Goal: Information Seeking & Learning: Learn about a topic

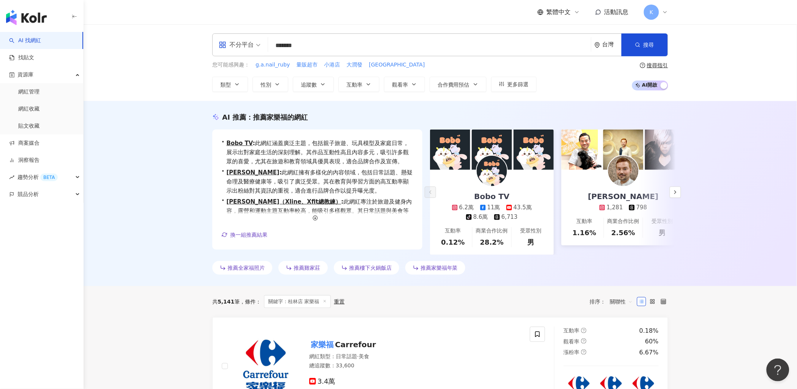
click at [303, 44] on input "*******" at bounding box center [429, 45] width 317 height 14
drag, startPoint x: 319, startPoint y: 46, endPoint x: 249, endPoint y: 48, distance: 70.7
click at [249, 48] on div "不分平台 ******* 台灣 搜尋 keyword 搜尋名稱、敘述、貼文含有關鍵字 “ 桂林店 家樂福 ” 的網紅" at bounding box center [440, 44] width 456 height 23
type input "***"
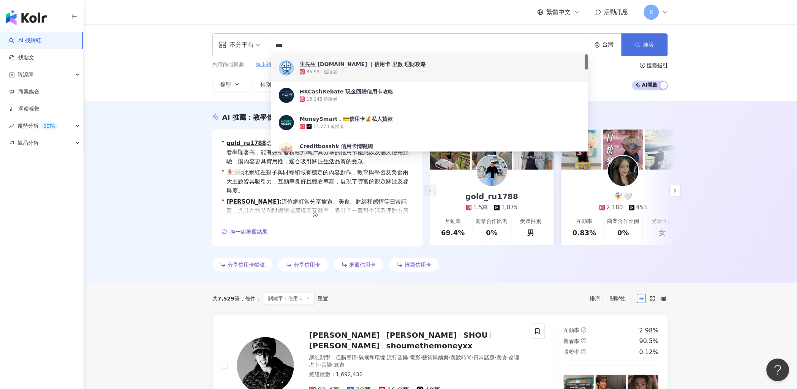
click at [643, 50] on button "搜尋" at bounding box center [645, 44] width 46 height 23
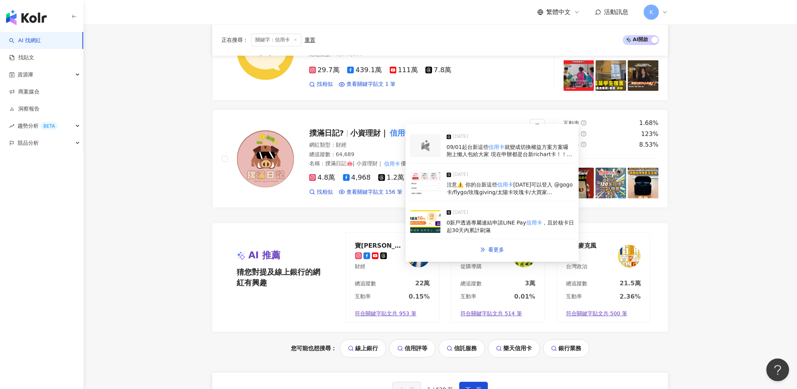
scroll to position [1536, 0]
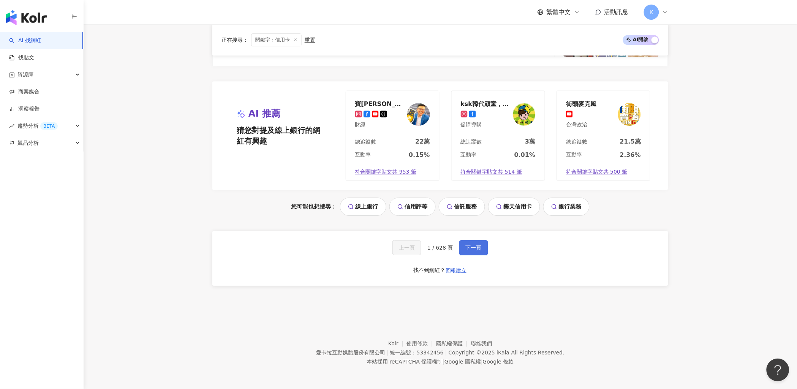
click at [460, 248] on button "下一頁" at bounding box center [473, 247] width 29 height 15
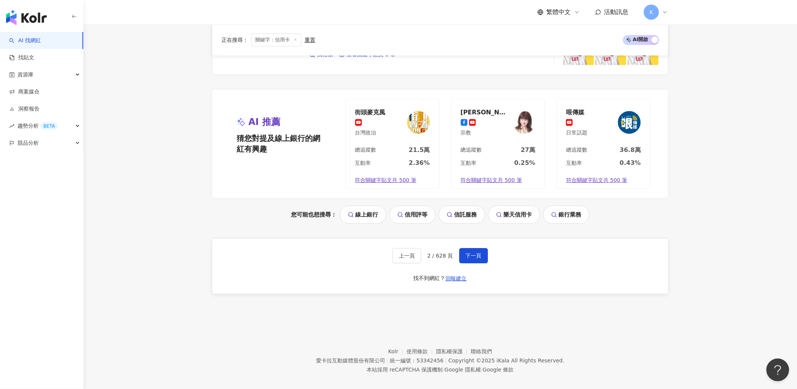
scroll to position [1530, 0]
click at [474, 248] on button "下一頁" at bounding box center [473, 255] width 29 height 15
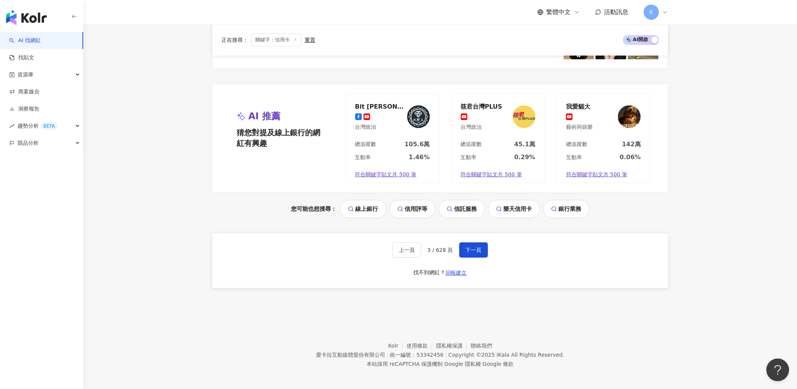
scroll to position [1553, 0]
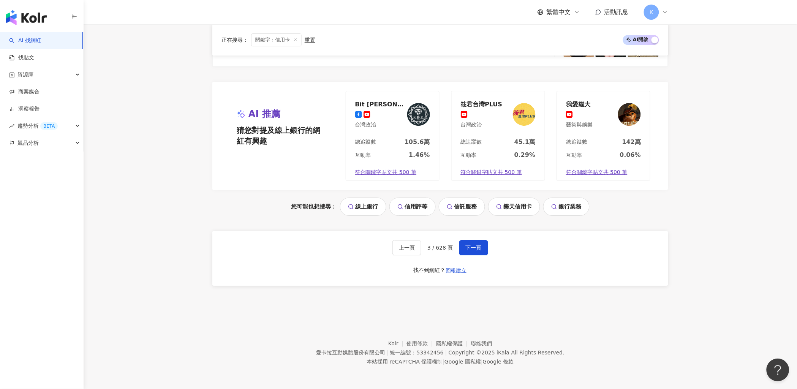
drag, startPoint x: 461, startPoint y: 251, endPoint x: 469, endPoint y: 214, distance: 37.6
click at [461, 251] on button "下一頁" at bounding box center [473, 247] width 29 height 15
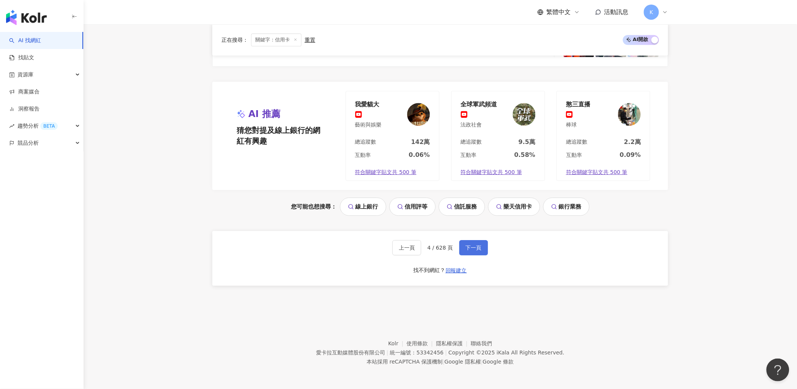
click at [462, 247] on button "下一頁" at bounding box center [473, 247] width 29 height 15
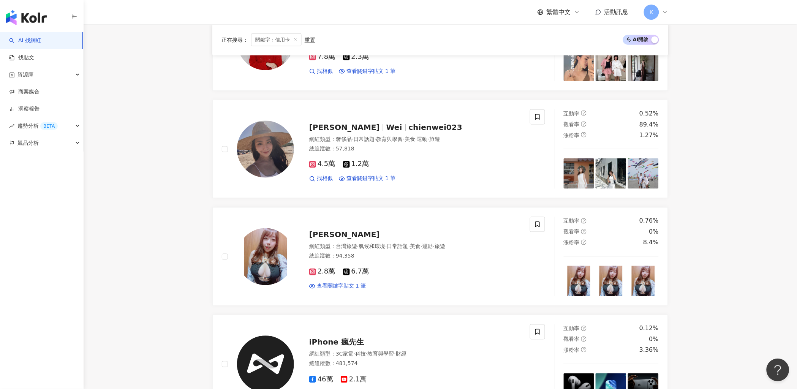
scroll to position [1530, 0]
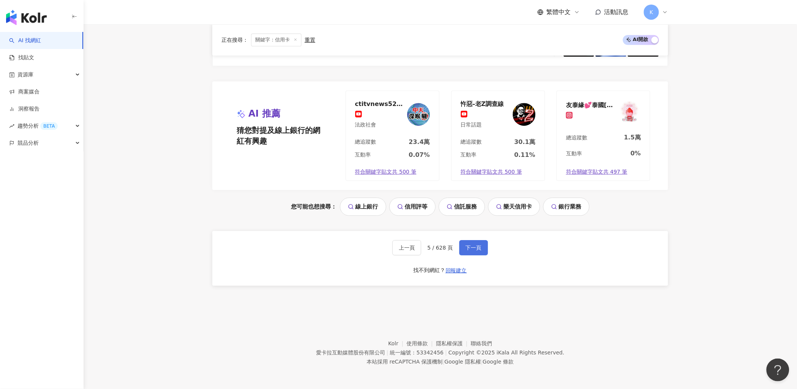
click at [476, 250] on span "下一頁" at bounding box center [474, 248] width 16 height 6
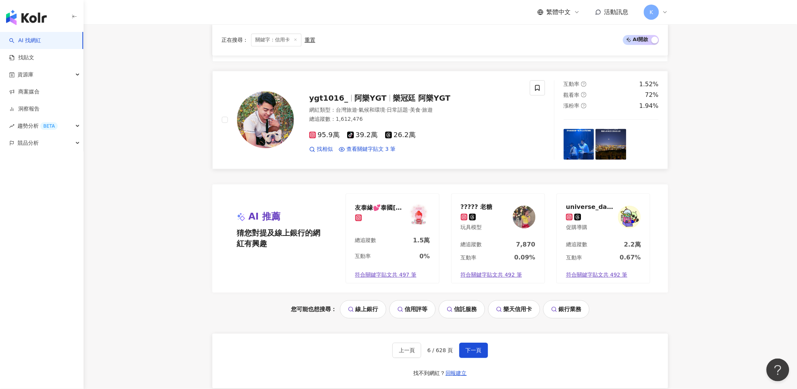
scroll to position [1547, 0]
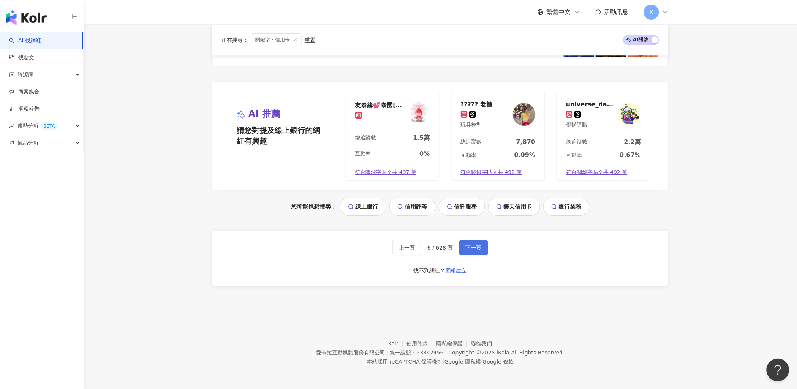
click at [476, 246] on span "下一頁" at bounding box center [474, 248] width 16 height 6
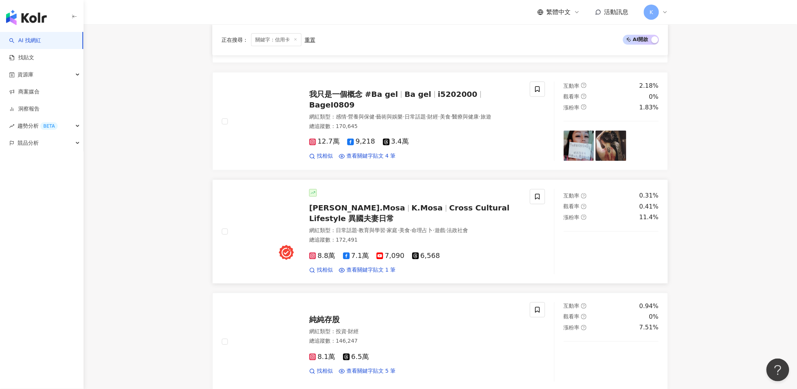
scroll to position [1198, 0]
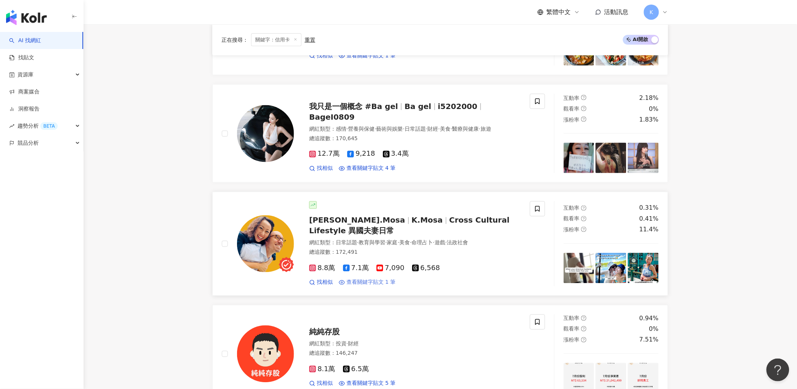
drag, startPoint x: 387, startPoint y: 217, endPoint x: 366, endPoint y: 284, distance: 69.5
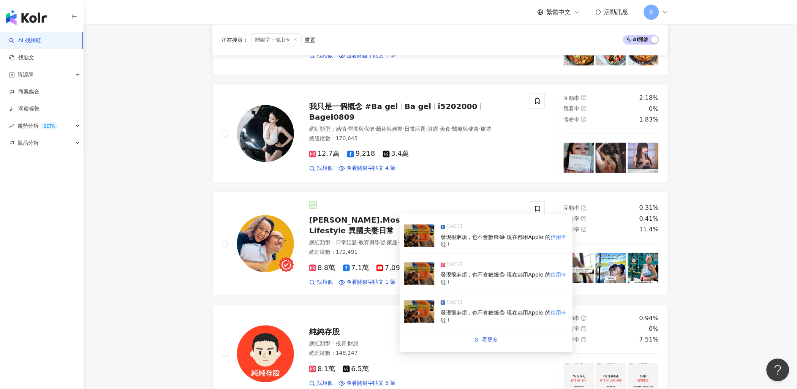
drag, startPoint x: 366, startPoint y: 284, endPoint x: 176, endPoint y: 275, distance: 191.0
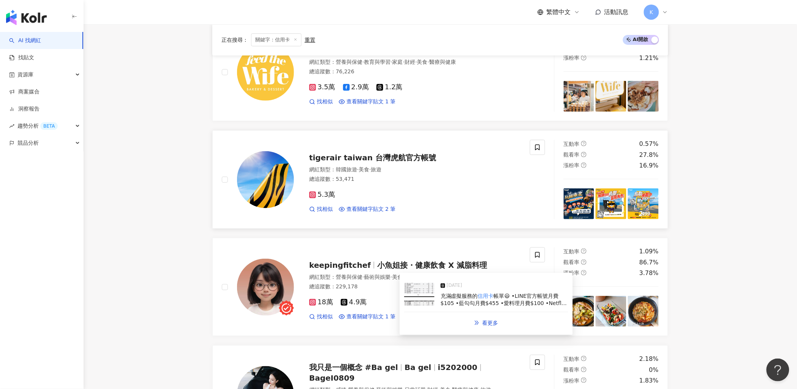
scroll to position [860, 0]
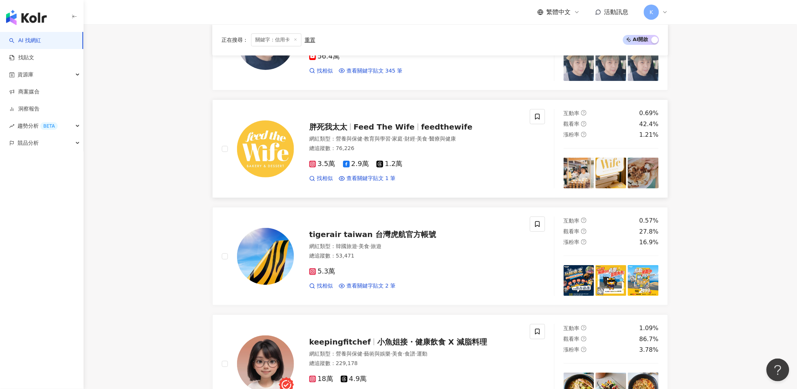
drag, startPoint x: 386, startPoint y: 122, endPoint x: 360, endPoint y: 124, distance: 25.9
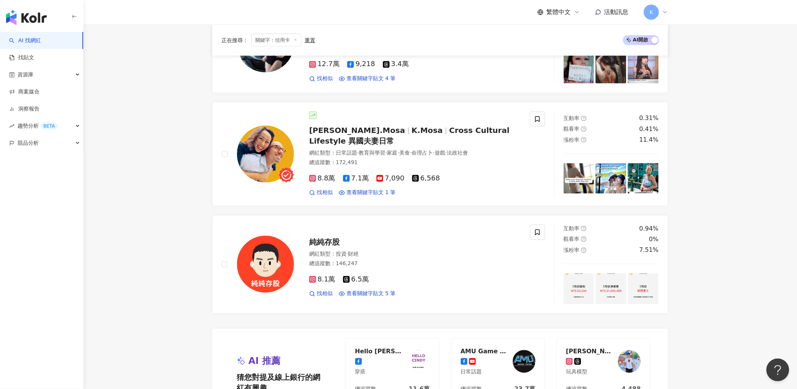
scroll to position [1451, 0]
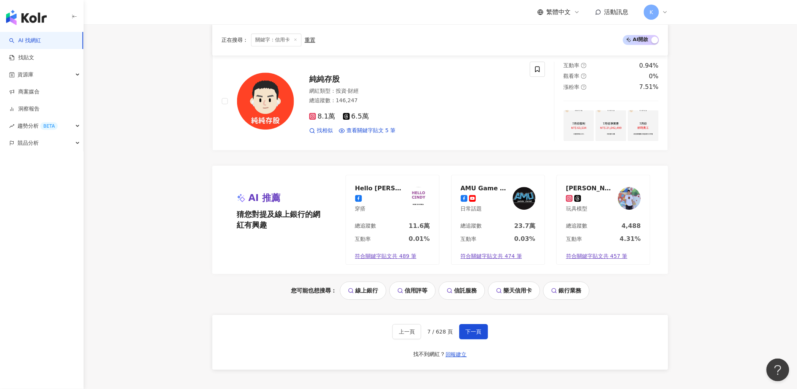
click at [470, 324] on div "上一頁 7 / 628 頁 下一頁 找不到網紅？ 回報建立" at bounding box center [440, 342] width 456 height 55
click at [470, 326] on button "下一頁" at bounding box center [473, 331] width 29 height 15
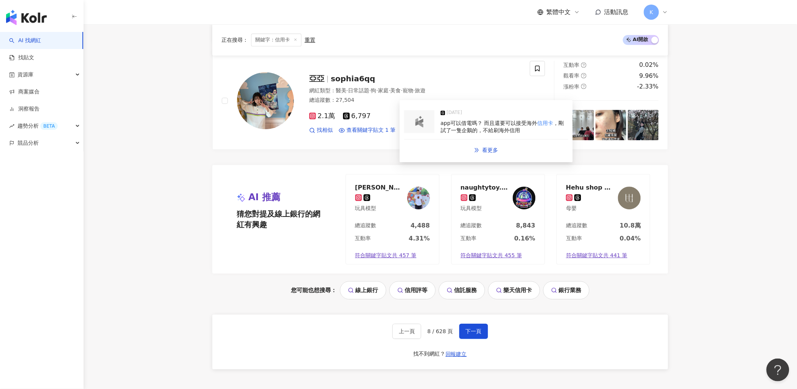
scroll to position [1530, 0]
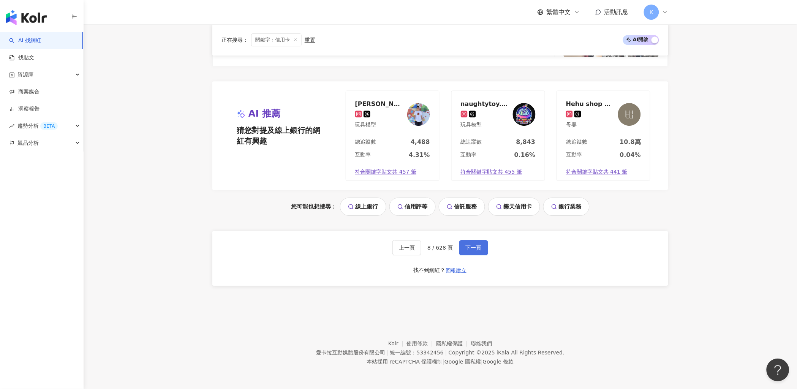
click at [482, 244] on button "下一頁" at bounding box center [473, 247] width 29 height 15
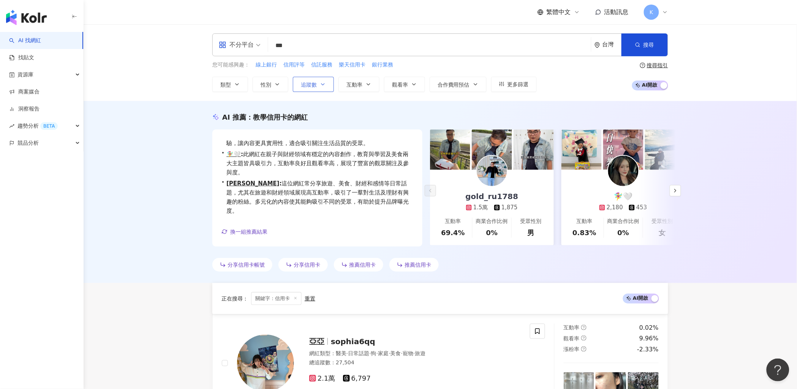
scroll to position [0, 0]
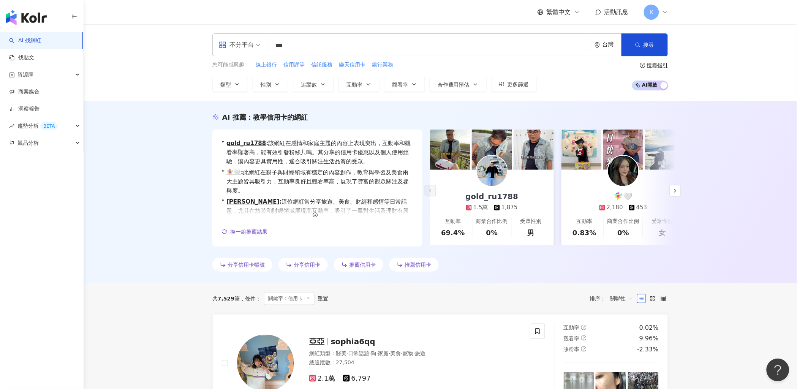
click at [300, 36] on div "不分平台 *** 台灣 搜尋 9b853c47-4f78-4480-ac33-8c3ad2ef5b62 666a85b9-4474-4b04-8e29-e04…" at bounding box center [440, 44] width 456 height 23
click at [302, 46] on input "***" at bounding box center [429, 45] width 317 height 14
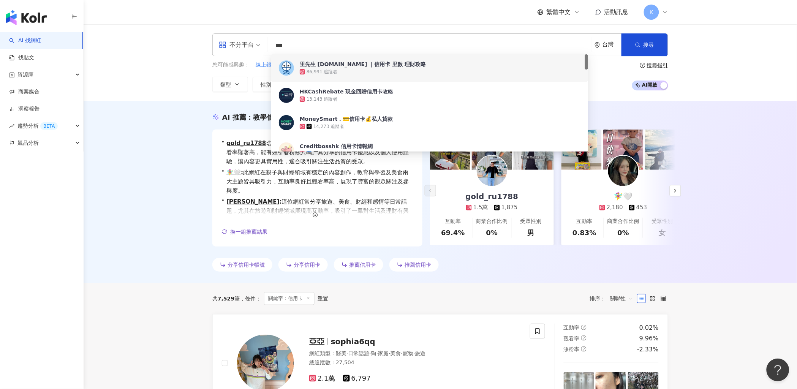
click at [302, 46] on input "***" at bounding box center [429, 45] width 317 height 14
paste input "search"
type input "**"
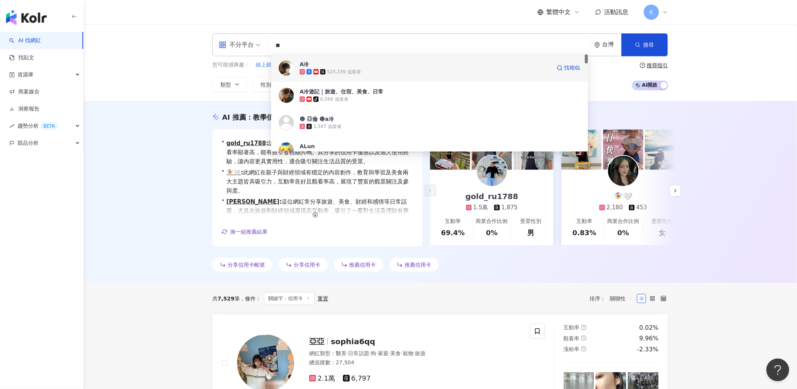
click at [385, 74] on div "525,159 追蹤者" at bounding box center [426, 72] width 252 height 8
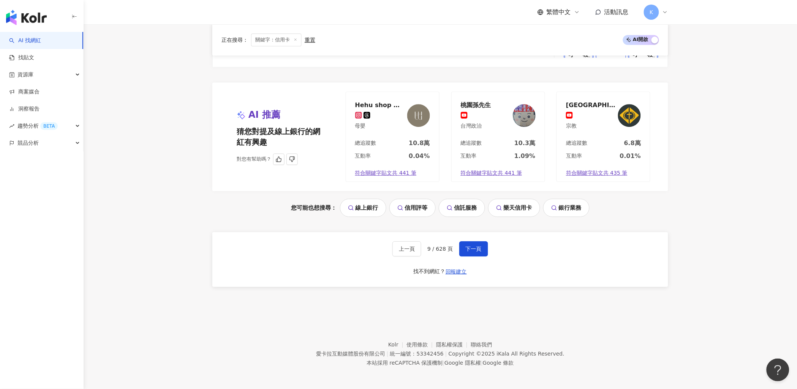
scroll to position [1530, 0]
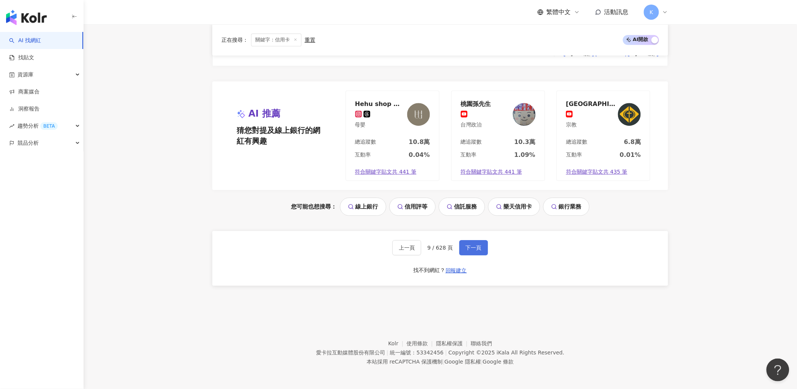
click at [469, 245] on span "下一頁" at bounding box center [474, 248] width 16 height 6
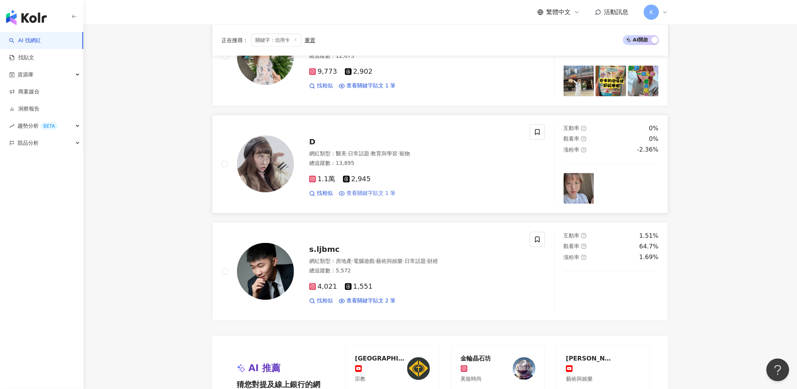
scroll to position [1459, 0]
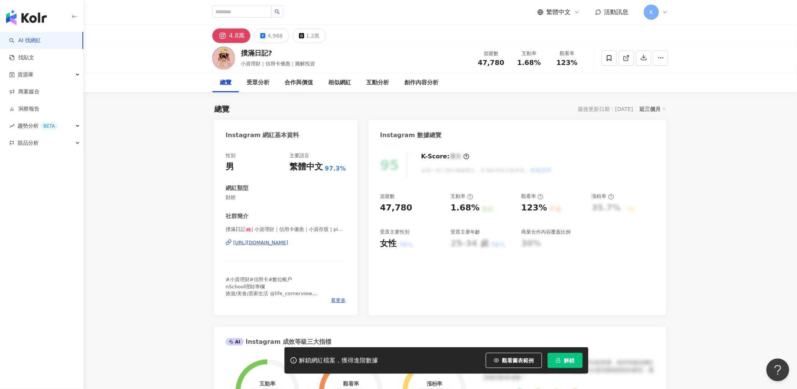
click at [290, 364] on circle at bounding box center [268, 391] width 54 height 54
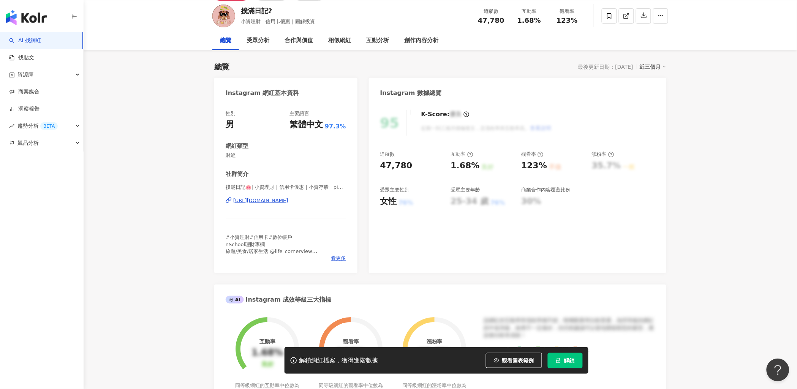
click at [288, 201] on div "https://www.instagram.com/piggy_bank20/" at bounding box center [260, 200] width 55 height 7
click at [503, 31] on div "撲滿日記? 小資理財｜信用卡優惠｜圖解投資 追蹤數 47,780 互動率 1.68% 觀看率 123%" at bounding box center [440, 16] width 486 height 30
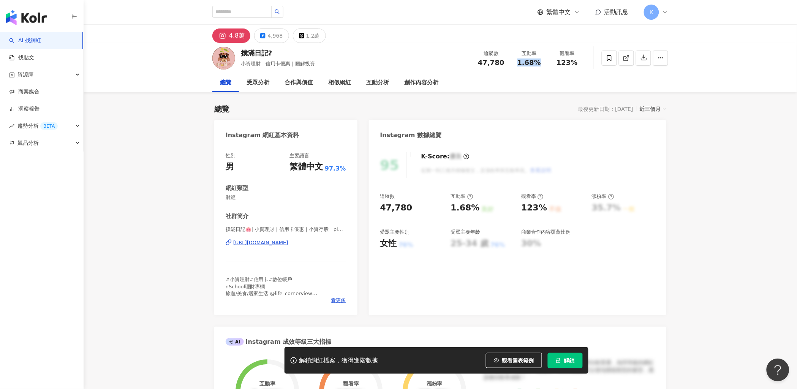
drag, startPoint x: 517, startPoint y: 61, endPoint x: 541, endPoint y: 62, distance: 23.6
click at [541, 62] on div "1.68%" at bounding box center [529, 63] width 29 height 8
copy span "1.68%"
drag, startPoint x: 552, startPoint y: 64, endPoint x: 579, endPoint y: 63, distance: 27.0
click at [579, 63] on div "觀看率 123%" at bounding box center [567, 58] width 38 height 16
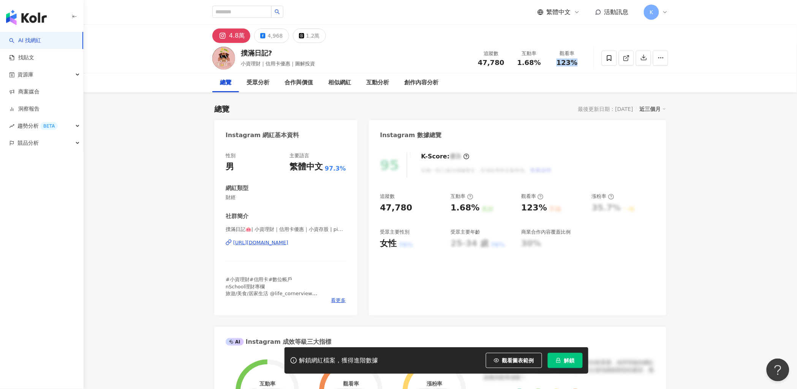
copy span "123%"
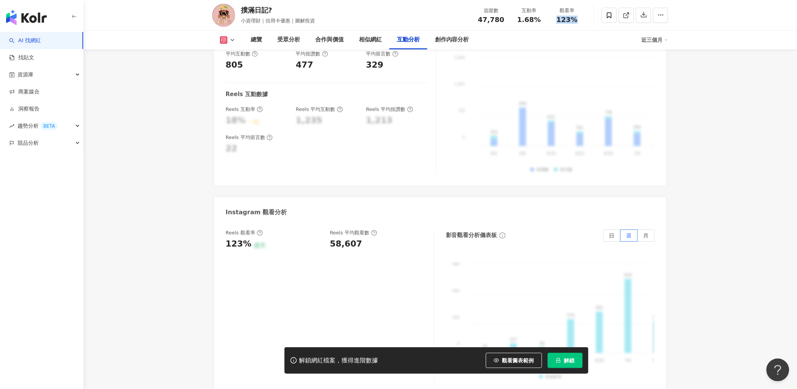
scroll to position [1605, 0]
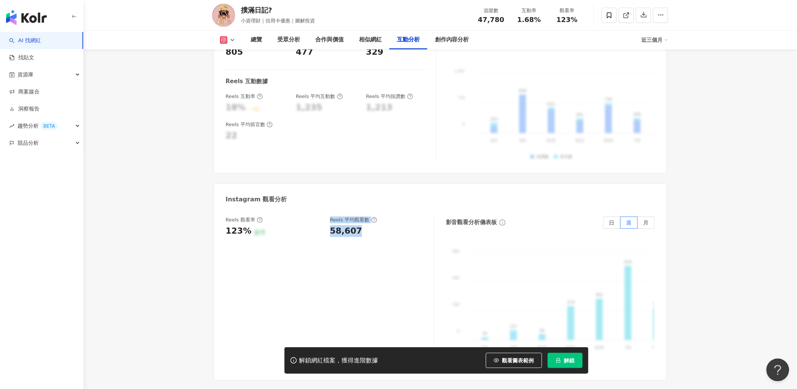
drag, startPoint x: 321, startPoint y: 203, endPoint x: 356, endPoint y: 203, distance: 35.3
click at [356, 217] on div "Reels 觀看率 123% 優秀 Reels 平均觀看數 58,607" at bounding box center [326, 227] width 201 height 21
click at [359, 225] on div "58,607" at bounding box center [378, 231] width 97 height 12
drag, startPoint x: 360, startPoint y: 203, endPoint x: 334, endPoint y: 203, distance: 25.1
click at [334, 225] on div "58,607" at bounding box center [378, 231] width 97 height 12
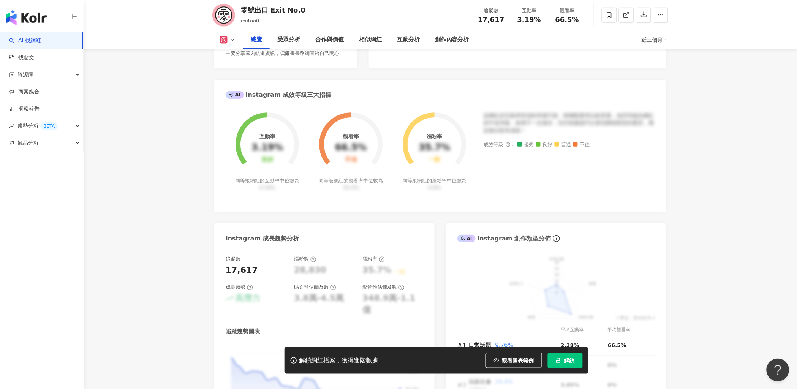
scroll to position [169, 0]
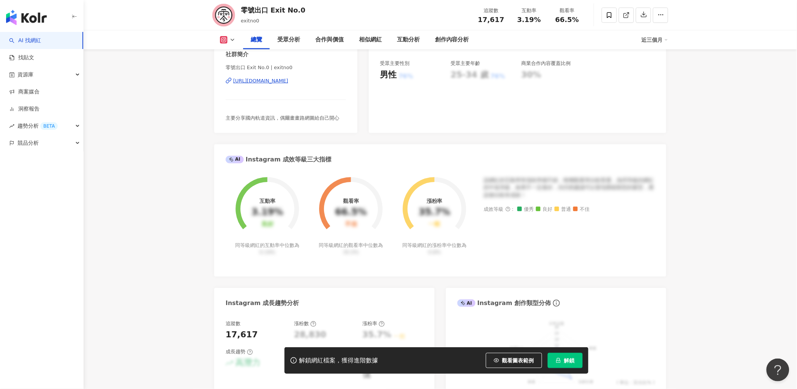
click at [288, 79] on div "https://www.instagram.com/exitno0/" at bounding box center [260, 81] width 55 height 7
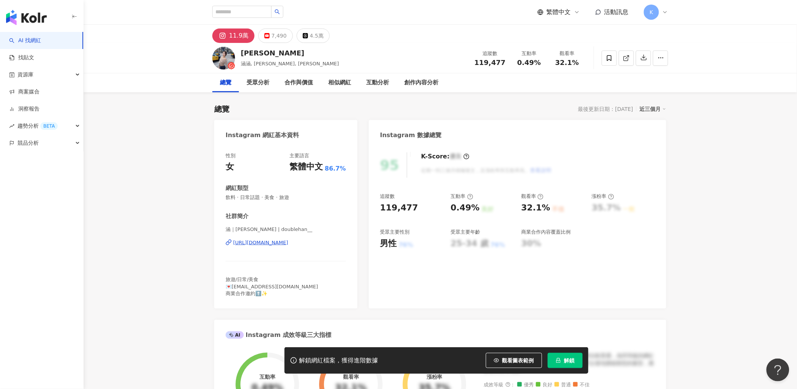
click at [280, 241] on div "[URL][DOMAIN_NAME]" at bounding box center [260, 242] width 55 height 7
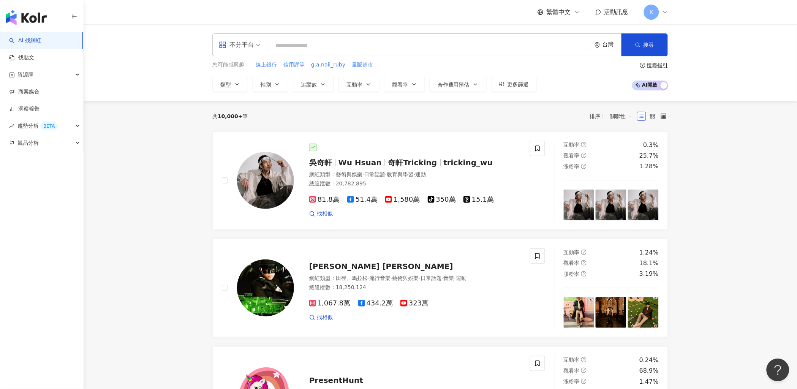
click at [388, 46] on input "search" at bounding box center [429, 45] width 317 height 14
type input "*"
type input "***"
type input "*"
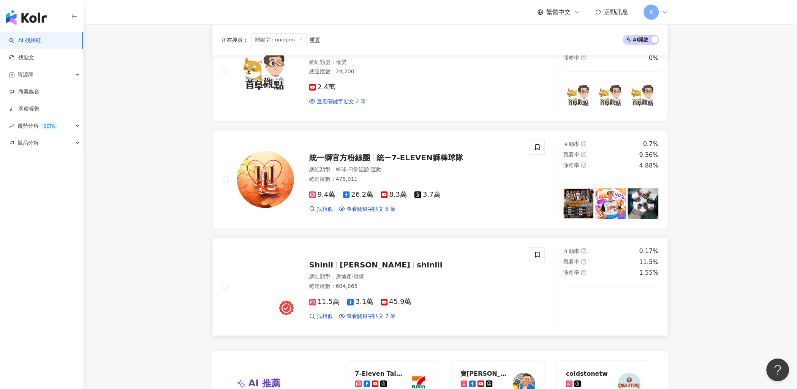
scroll to position [1140, 0]
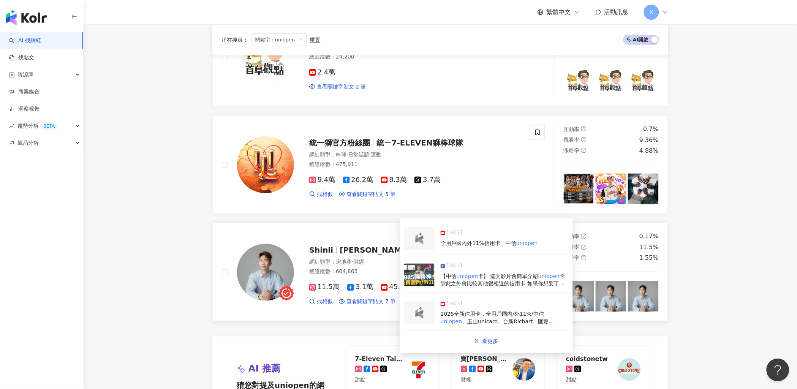
type input "*******"
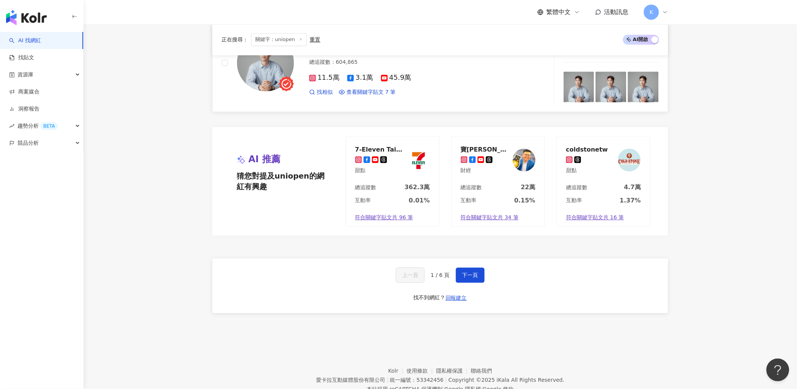
scroll to position [1351, 0]
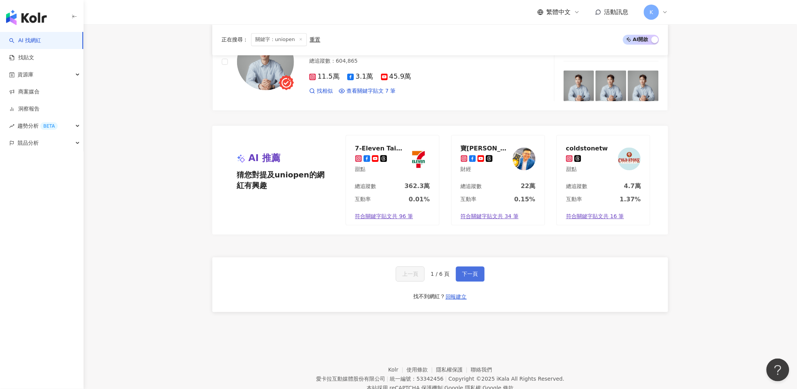
click at [479, 266] on button "下一頁" at bounding box center [470, 273] width 29 height 15
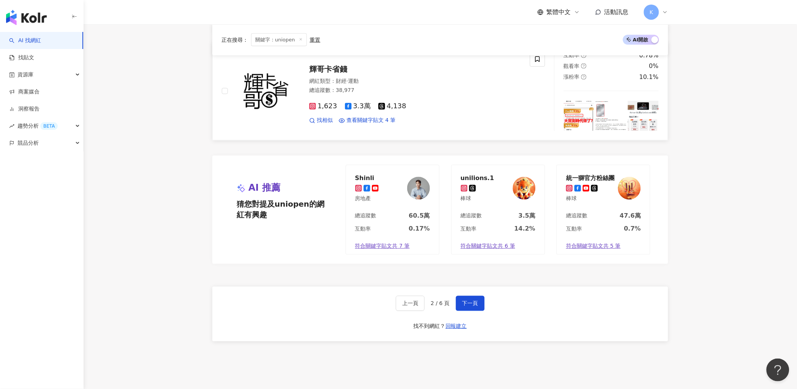
scroll to position [1225, 0]
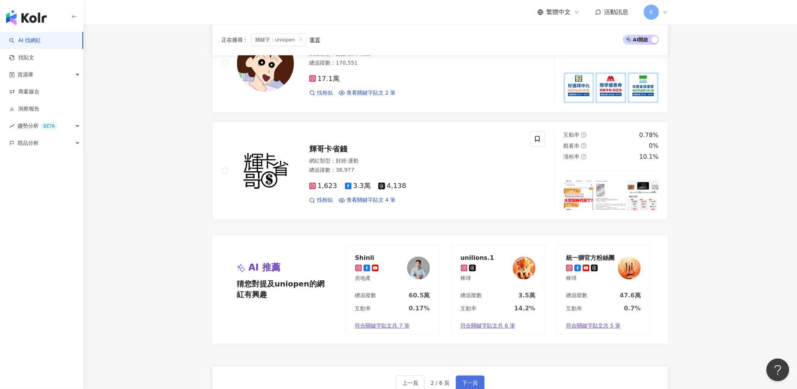
click at [461, 381] on button "下一頁" at bounding box center [470, 383] width 29 height 15
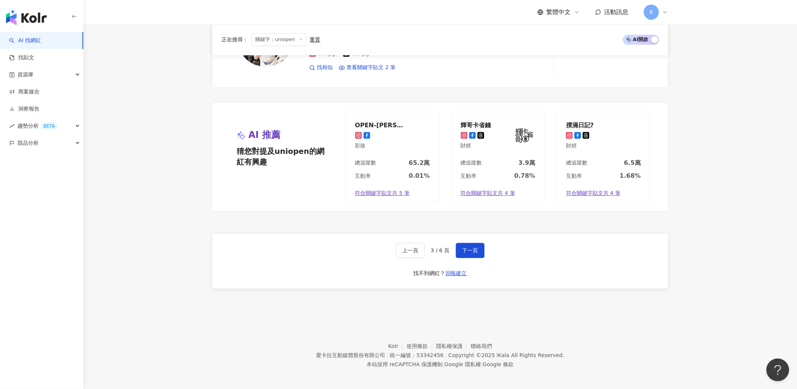
scroll to position [1361, 0]
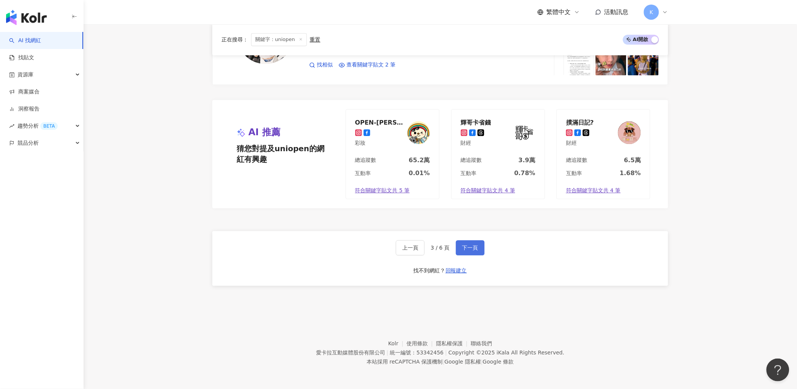
click at [464, 247] on span "下一頁" at bounding box center [471, 248] width 16 height 6
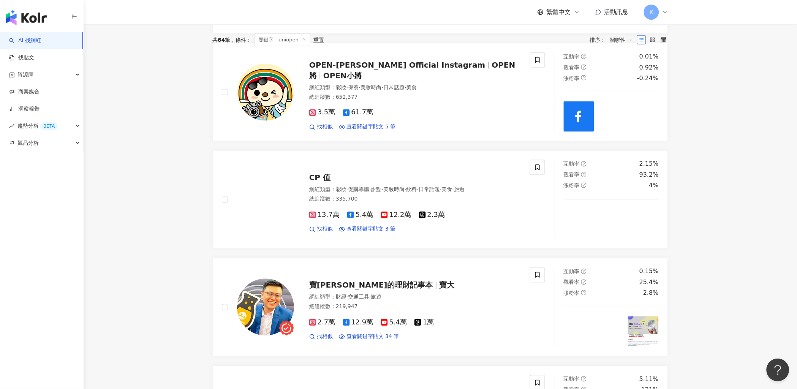
scroll to position [0, 0]
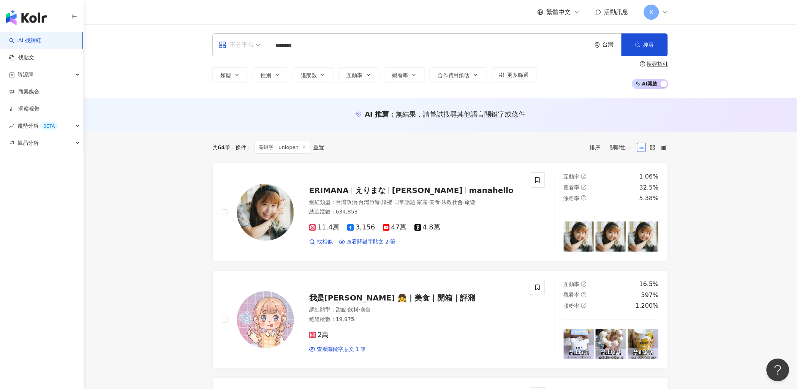
click at [260, 43] on span "不分平台" at bounding box center [240, 45] width 42 height 12
click at [252, 64] on div "不分平台" at bounding box center [242, 66] width 43 height 10
click at [291, 43] on input "*******" at bounding box center [429, 45] width 317 height 14
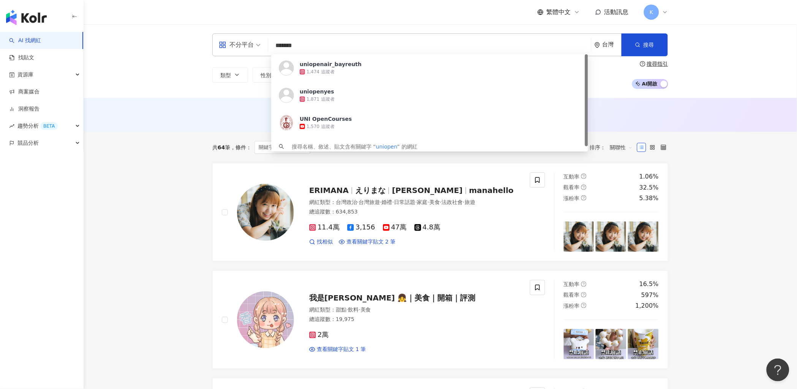
click at [291, 43] on input "*******" at bounding box center [429, 45] width 317 height 14
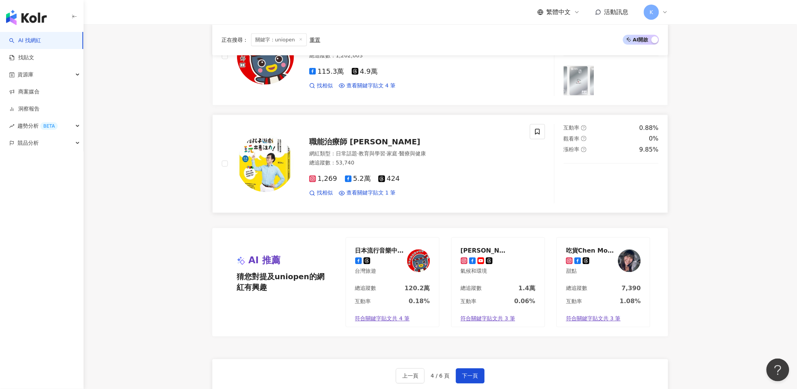
scroll to position [1361, 0]
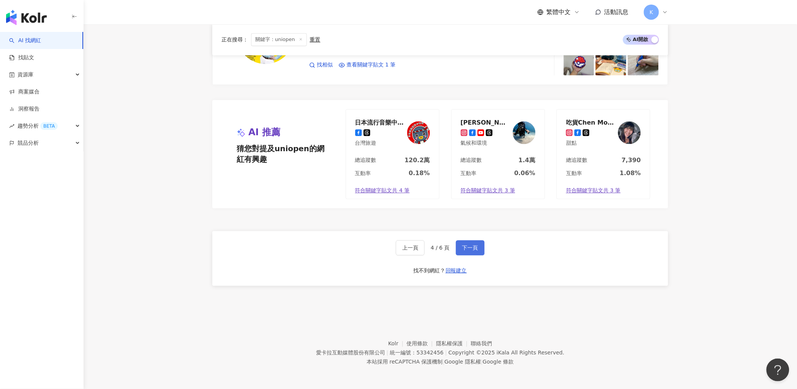
click at [471, 253] on button "下一頁" at bounding box center [470, 247] width 29 height 15
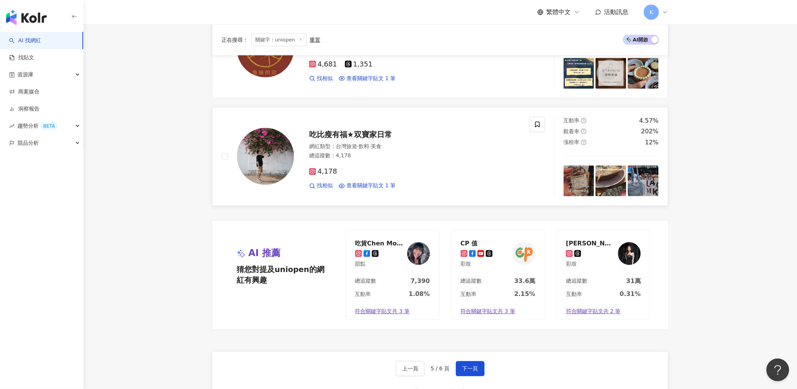
scroll to position [1234, 0]
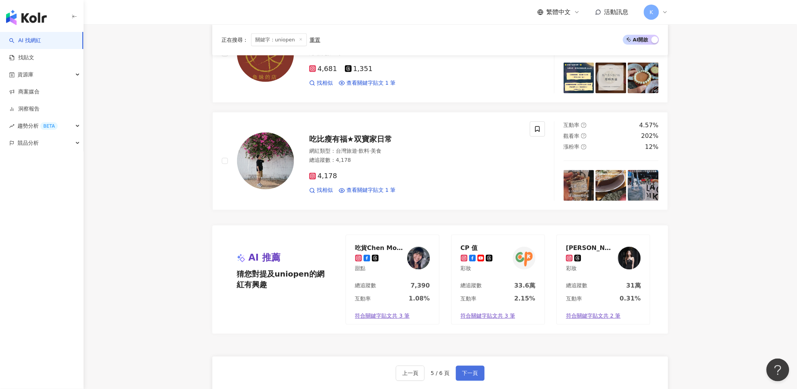
click at [478, 367] on button "下一頁" at bounding box center [470, 373] width 29 height 15
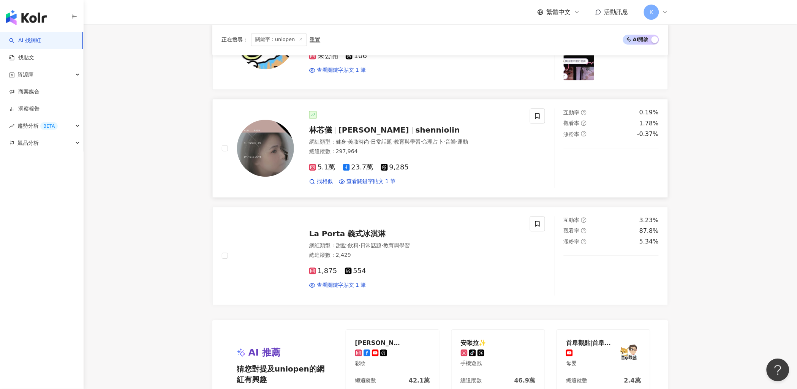
scroll to position [673, 0]
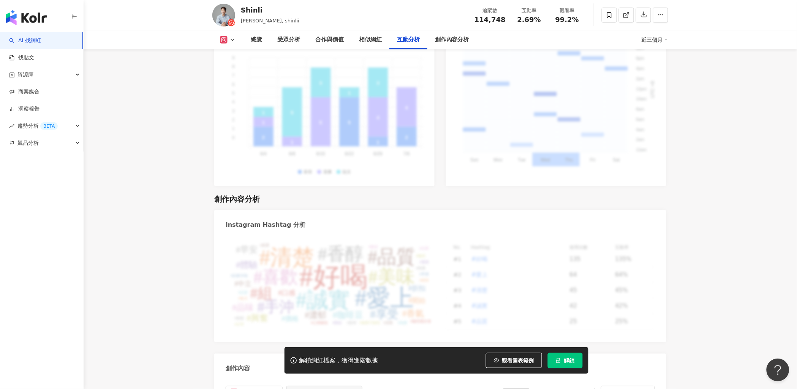
scroll to position [2036, 0]
click at [361, 42] on div "相似網紅" at bounding box center [370, 39] width 23 height 9
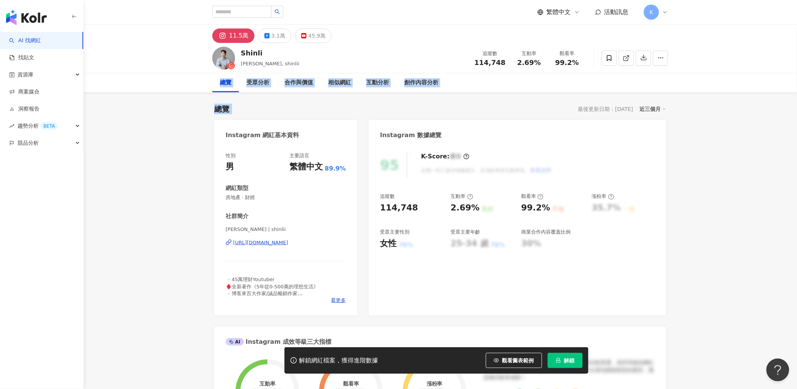
drag, startPoint x: 609, startPoint y: 66, endPoint x: 568, endPoint y: 112, distance: 61.9
click at [567, 111] on div "總覽 最後更新日期：[DATE] 近三個月" at bounding box center [440, 109] width 452 height 11
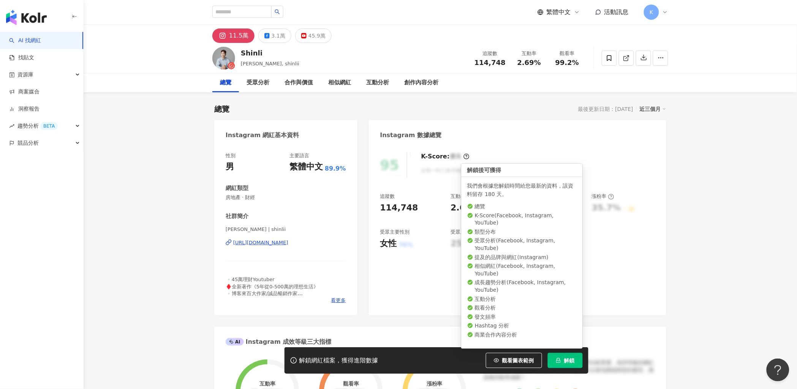
click at [568, 364] on button "解鎖" at bounding box center [565, 360] width 35 height 15
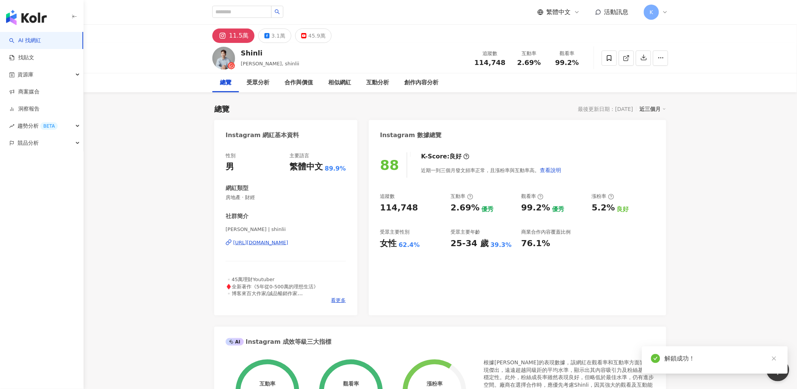
click at [610, 18] on div "繁體中文 活動訊息 K" at bounding box center [603, 12] width 131 height 15
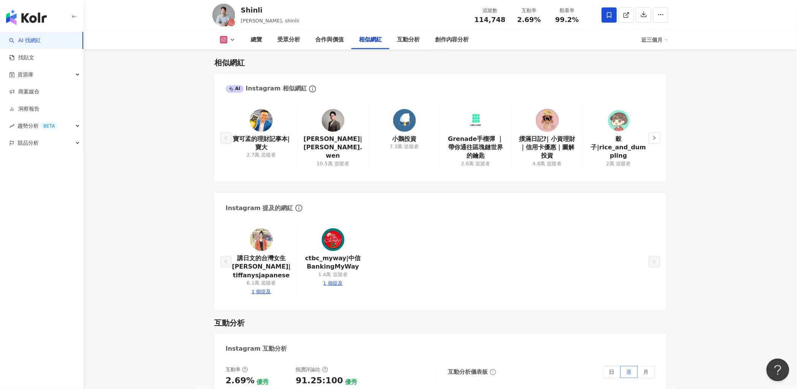
click at [610, 14] on icon at bounding box center [609, 15] width 7 height 7
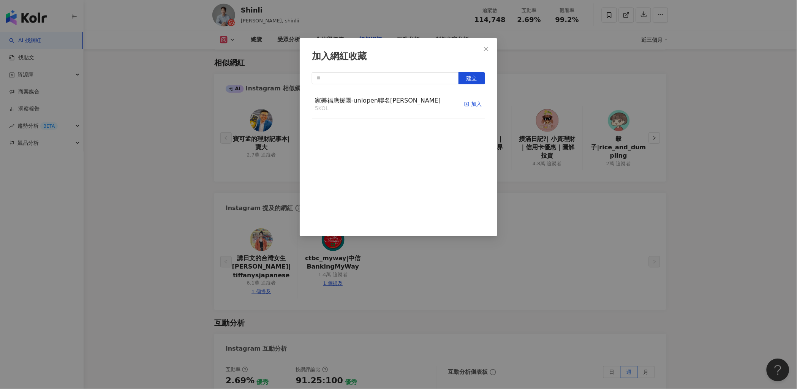
click at [474, 106] on div "加入" at bounding box center [473, 104] width 18 height 8
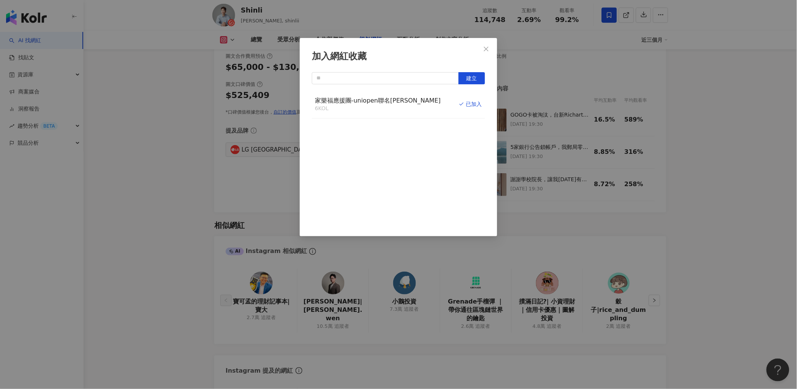
scroll to position [1237, 0]
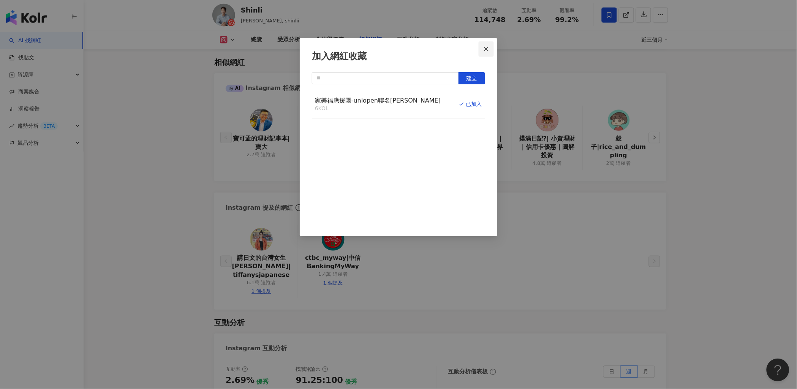
click at [488, 44] on button "Close" at bounding box center [486, 48] width 15 height 15
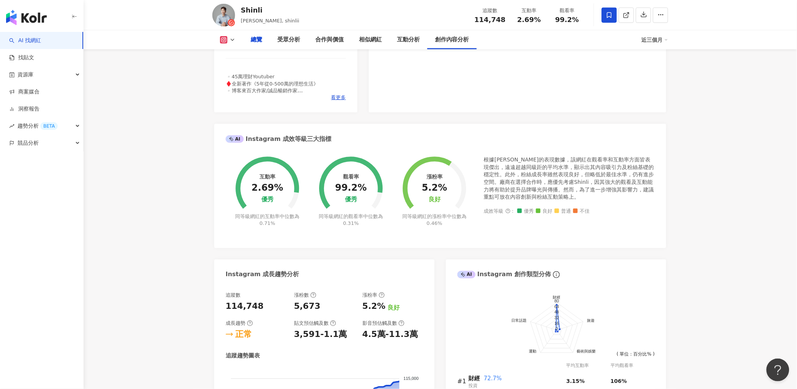
scroll to position [0, 0]
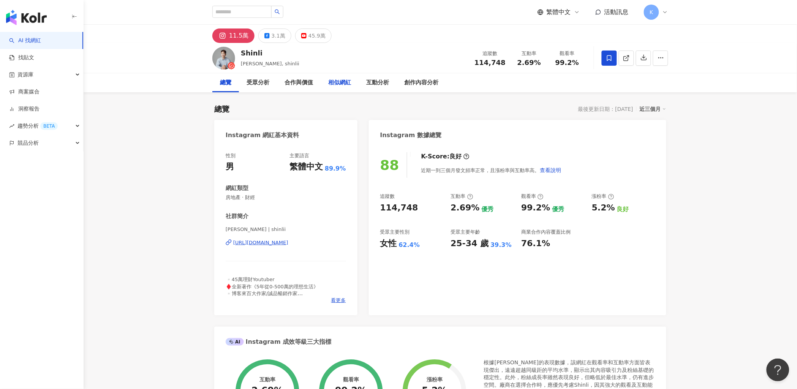
drag, startPoint x: 339, startPoint y: 84, endPoint x: 411, endPoint y: 130, distance: 85.8
click at [339, 84] on div "相似網紅" at bounding box center [339, 82] width 23 height 9
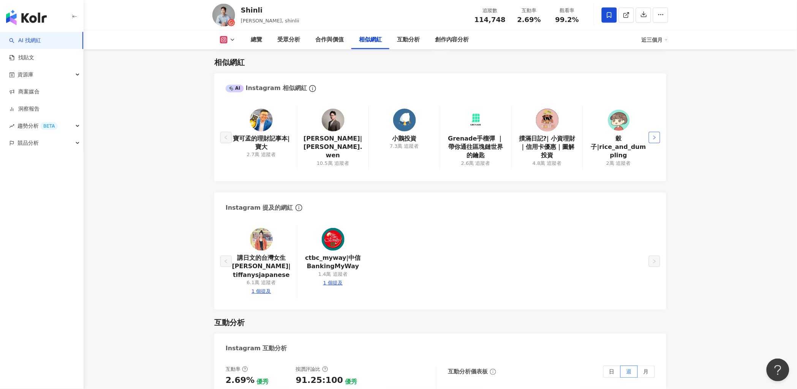
click at [656, 137] on icon "right" at bounding box center [655, 137] width 5 height 5
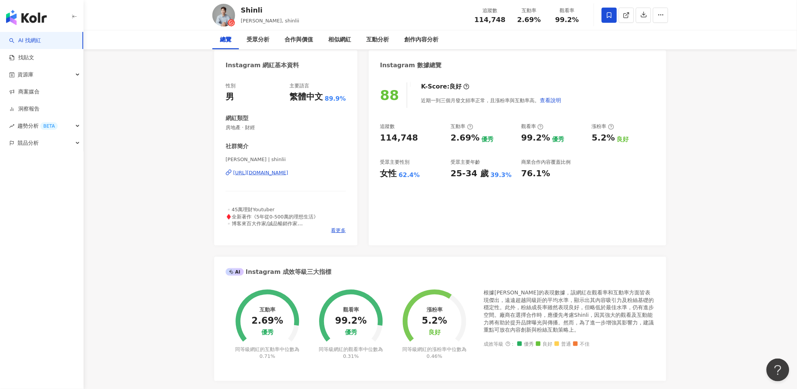
scroll to position [12, 0]
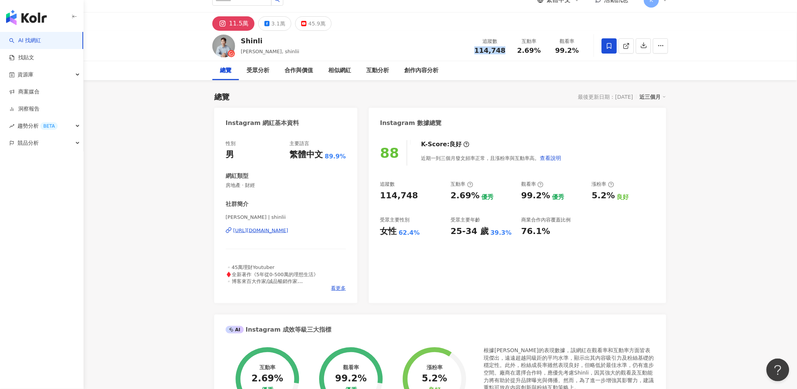
drag, startPoint x: 470, startPoint y: 49, endPoint x: 504, endPoint y: 50, distance: 34.2
click at [504, 50] on div "Shinli SHIN LI, shinlii 追蹤數 114,748 互動率 2.69% 觀看率 99.2%" at bounding box center [440, 46] width 486 height 30
copy span "114,748"
click at [522, 55] on div "追蹤數 114,748 互動率 2.69% 觀看率 99.2%" at bounding box center [528, 46] width 116 height 22
drag, startPoint x: 513, startPoint y: 50, endPoint x: 540, endPoint y: 50, distance: 27.4
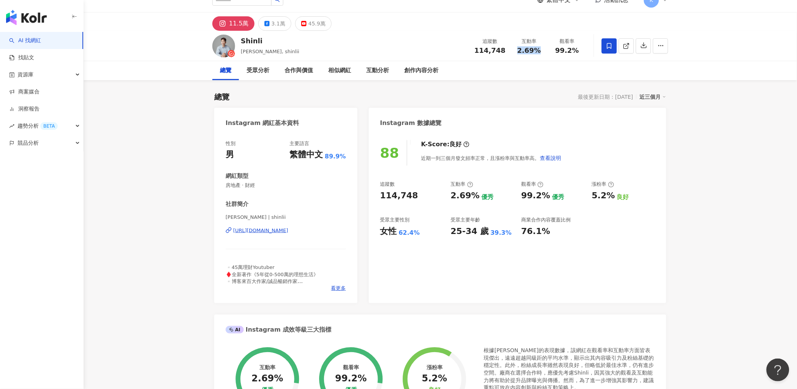
click at [540, 50] on div "互動率 2.69%" at bounding box center [529, 46] width 38 height 16
copy span "2.69%"
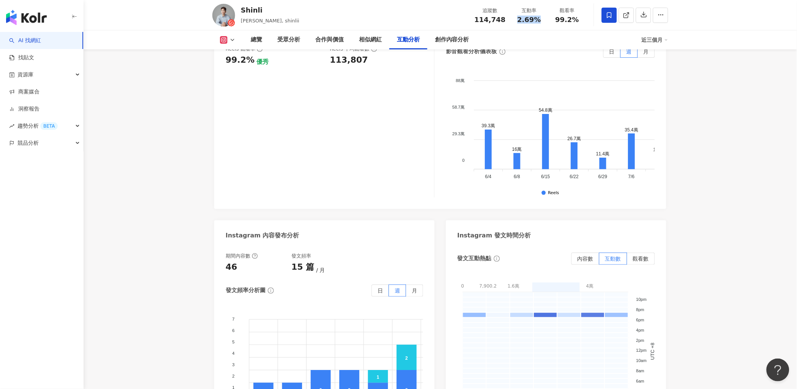
scroll to position [1654, 0]
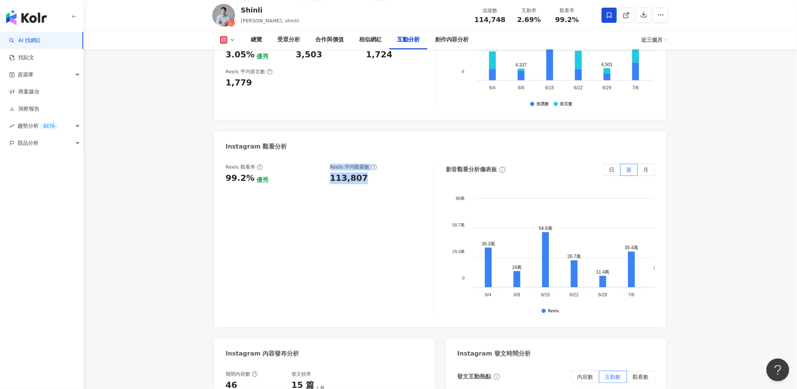
drag, startPoint x: 320, startPoint y: 161, endPoint x: 362, endPoint y: 162, distance: 42.6
click at [362, 164] on div "Reels 觀看率 99.2% 優秀 Reels 平均觀看數 113,807" at bounding box center [326, 174] width 201 height 21
click at [370, 173] on div "113,807" at bounding box center [378, 179] width 97 height 12
drag, startPoint x: 377, startPoint y: 162, endPoint x: 327, endPoint y: 165, distance: 50.3
click at [327, 165] on div "Reels 觀看率 99.2% 優秀 Reels 平均觀看數 113,807" at bounding box center [326, 174] width 201 height 21
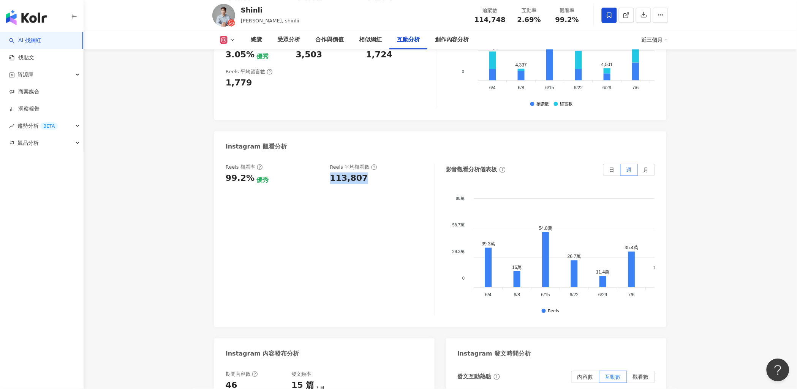
copy div "113,807"
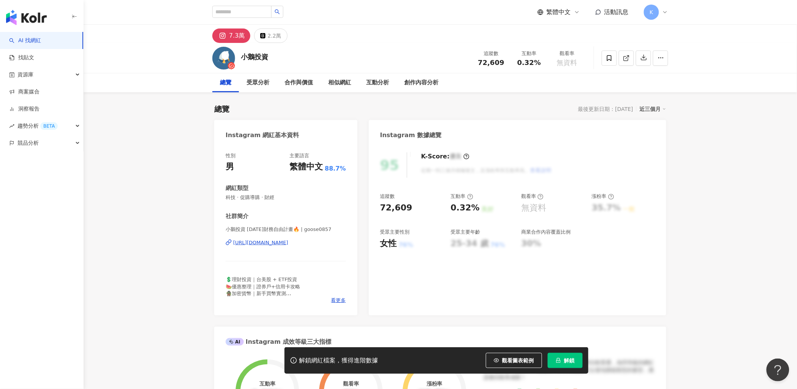
click at [277, 239] on div "[URL][DOMAIN_NAME]" at bounding box center [260, 242] width 55 height 7
click at [288, 244] on div "[URL][DOMAIN_NAME]" at bounding box center [260, 242] width 55 height 7
drag, startPoint x: 478, startPoint y: 62, endPoint x: 503, endPoint y: 63, distance: 25.2
click at [503, 63] on div "72,609" at bounding box center [491, 63] width 29 height 8
drag, startPoint x: 514, startPoint y: 66, endPoint x: 537, endPoint y: 66, distance: 23.2
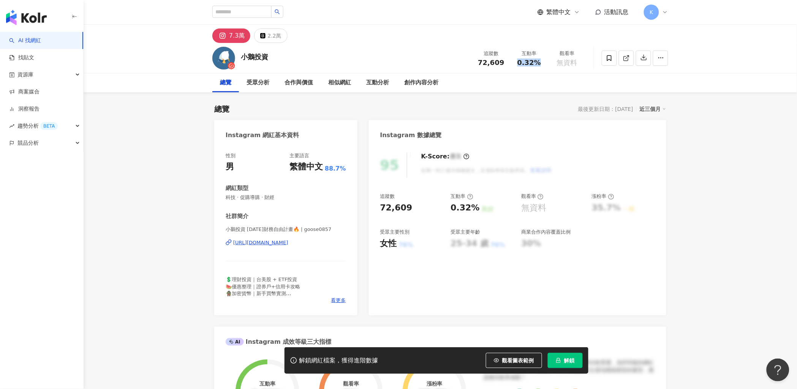
click at [537, 66] on div "互動率 0.32%" at bounding box center [529, 58] width 38 height 16
copy span "0.32%"
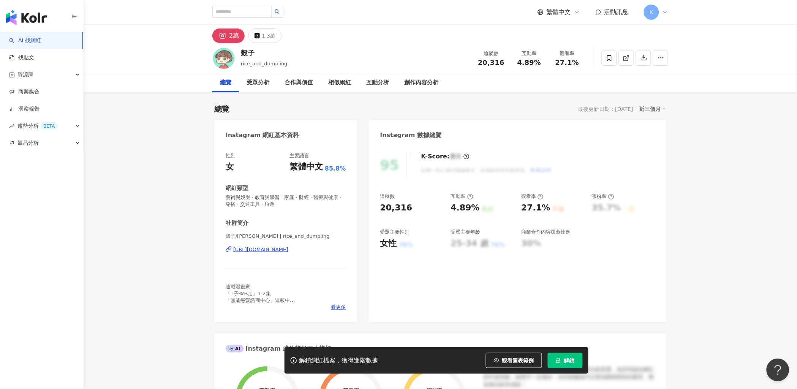
click at [277, 250] on div "[URL][DOMAIN_NAME]" at bounding box center [260, 249] width 55 height 7
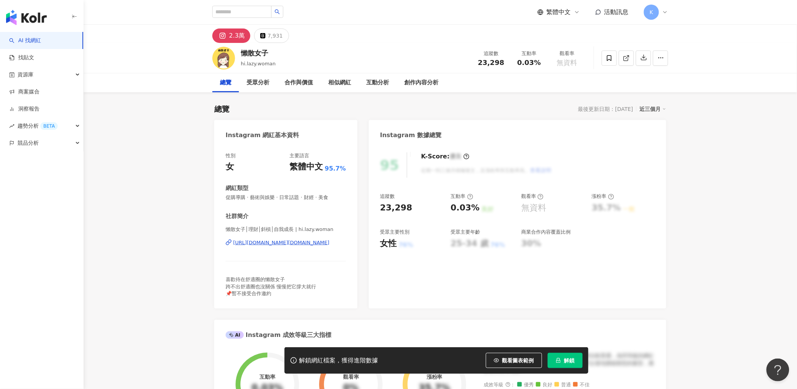
click at [294, 242] on div "[URL][DOMAIN_NAME][DOMAIN_NAME]" at bounding box center [281, 242] width 96 height 7
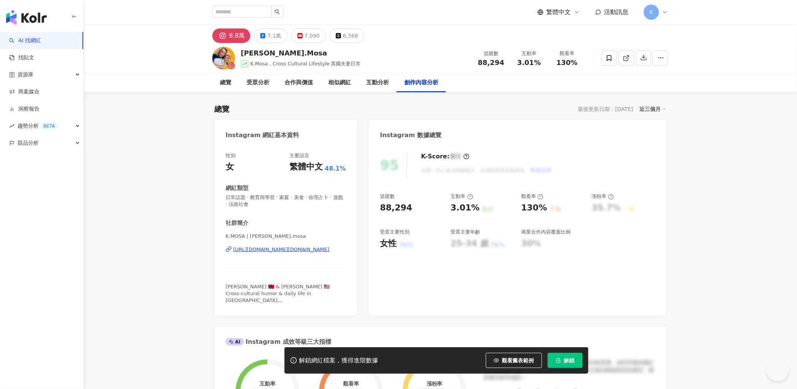
click at [285, 122] on div "Instagram 網紅基本資料" at bounding box center [285, 132] width 143 height 25
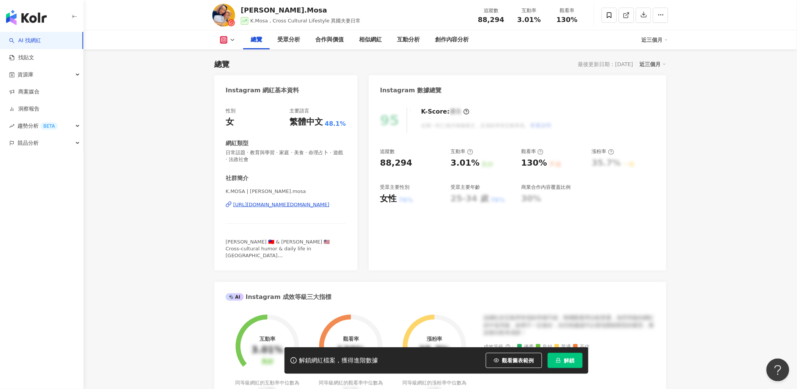
click at [293, 204] on div "[URL][DOMAIN_NAME][DOMAIN_NAME]" at bounding box center [281, 204] width 96 height 7
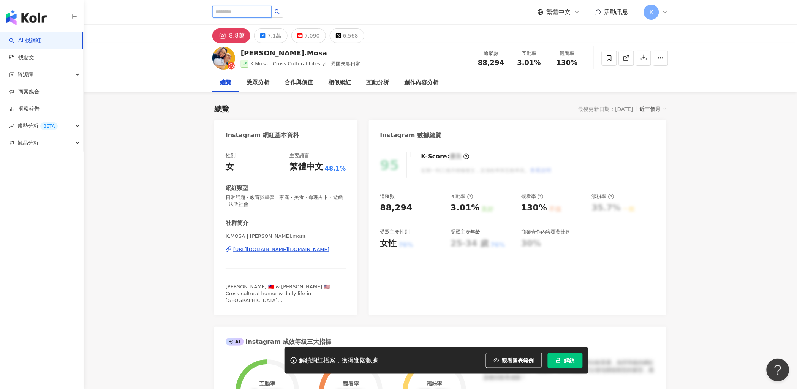
click at [247, 8] on input "search" at bounding box center [241, 12] width 59 height 12
type input "****"
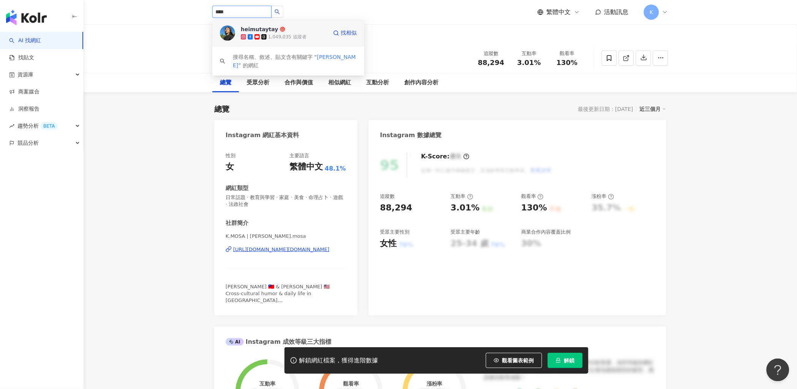
click at [254, 29] on div "heimutaytay" at bounding box center [260, 29] width 38 height 8
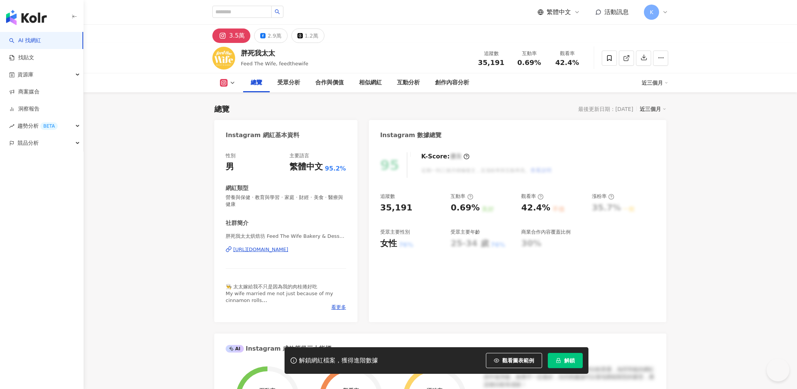
drag, startPoint x: 303, startPoint y: 167, endPoint x: 294, endPoint y: 195, distance: 29.7
click at [303, 166] on div "性別 男 主要語言 繁體中文 95.2% 網紅類型 營養與保健 · 教育與學習 · 家庭 · 財經 · 美食 · 醫療與健康 社群簡介 胖死我太太烘焙坊 Fe…" at bounding box center [286, 231] width 120 height 158
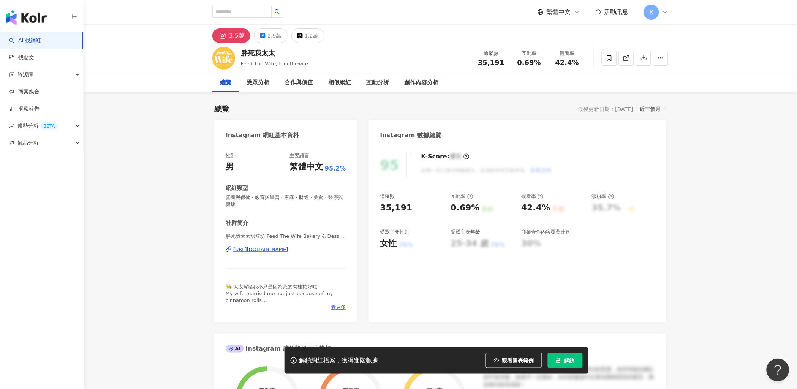
click at [278, 247] on div "[URL][DOMAIN_NAME]" at bounding box center [260, 249] width 55 height 7
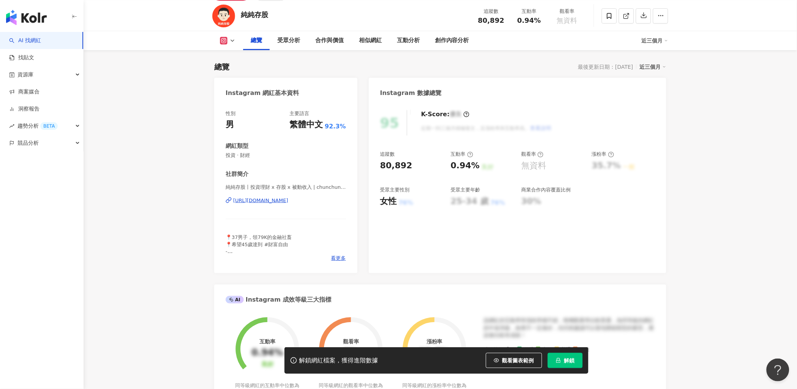
drag, startPoint x: 330, startPoint y: 202, endPoint x: 342, endPoint y: 191, distance: 16.9
click at [288, 202] on div "[URL][DOMAIN_NAME]" at bounding box center [260, 200] width 55 height 7
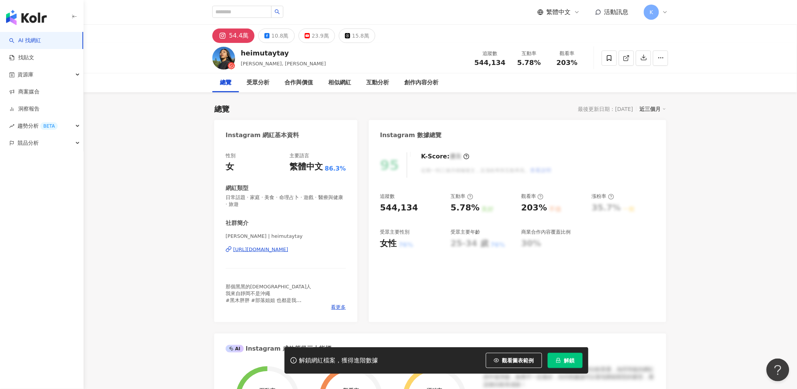
click at [288, 249] on div "https://www.instagram.com/heimutaytay/" at bounding box center [260, 249] width 55 height 7
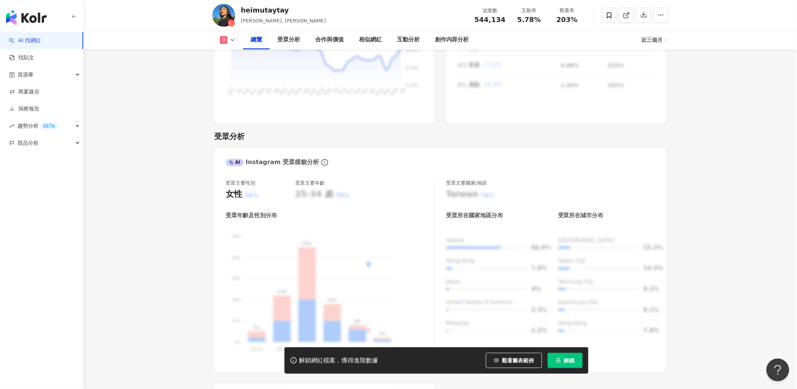
scroll to position [549, 0]
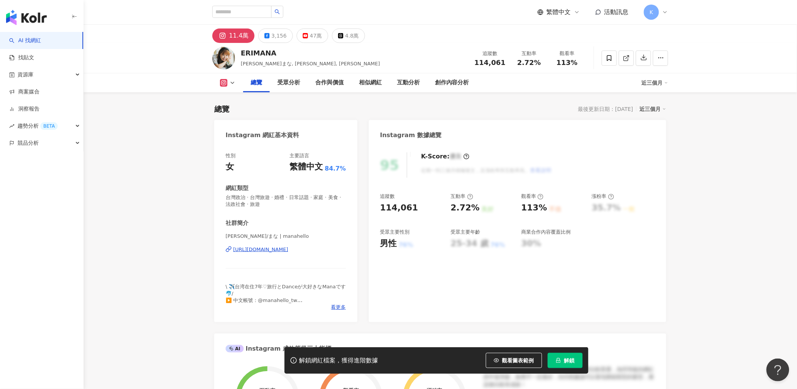
scroll to position [169, 0]
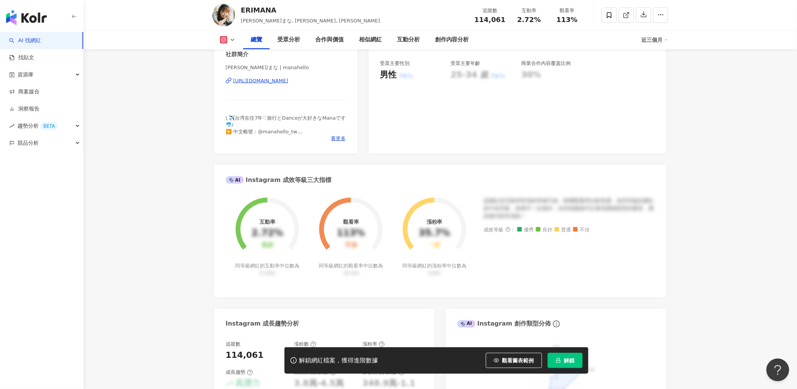
click at [288, 79] on div "[URL][DOMAIN_NAME]" at bounding box center [260, 81] width 55 height 7
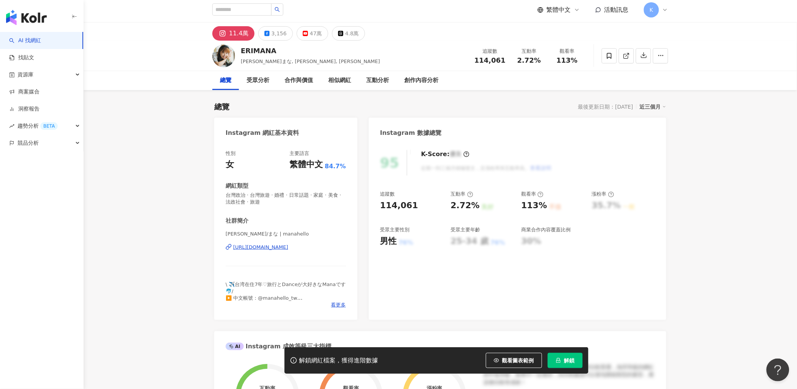
scroll to position [0, 0]
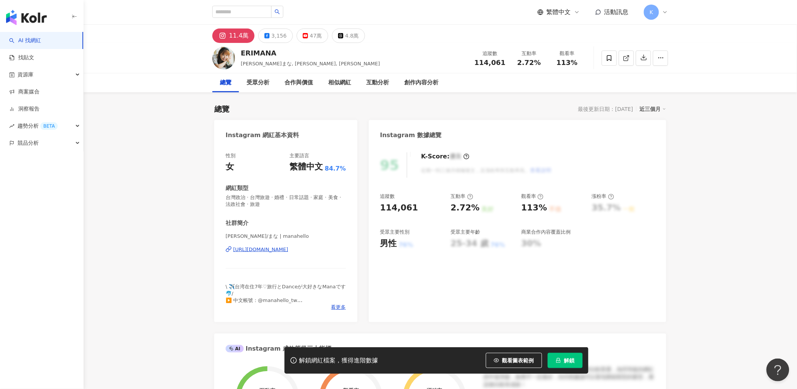
click at [298, 15] on span at bounding box center [257, 12] width 91 height 13
click at [251, 13] on input "search" at bounding box center [241, 12] width 59 height 12
paste input "**********"
type input "**********"
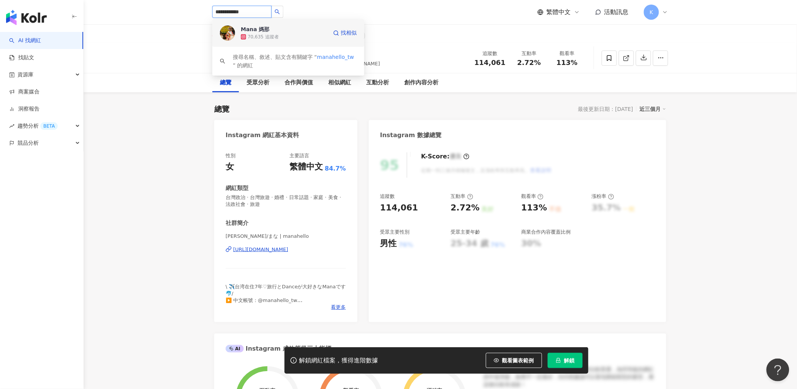
click at [272, 38] on div "70,635 追蹤者" at bounding box center [263, 37] width 31 height 6
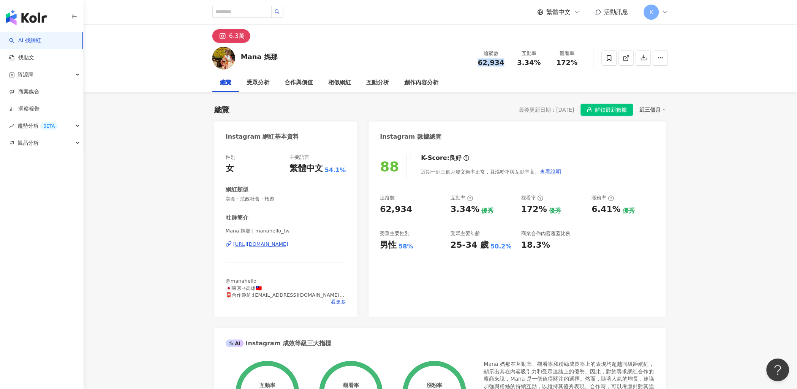
drag, startPoint x: 497, startPoint y: 63, endPoint x: 503, endPoint y: 63, distance: 6.5
click at [503, 63] on div "62,934" at bounding box center [491, 63] width 29 height 8
drag, startPoint x: 517, startPoint y: 65, endPoint x: 539, endPoint y: 65, distance: 22.0
click at [539, 65] on div "3.34%" at bounding box center [529, 63] width 29 height 8
copy span "3.34%"
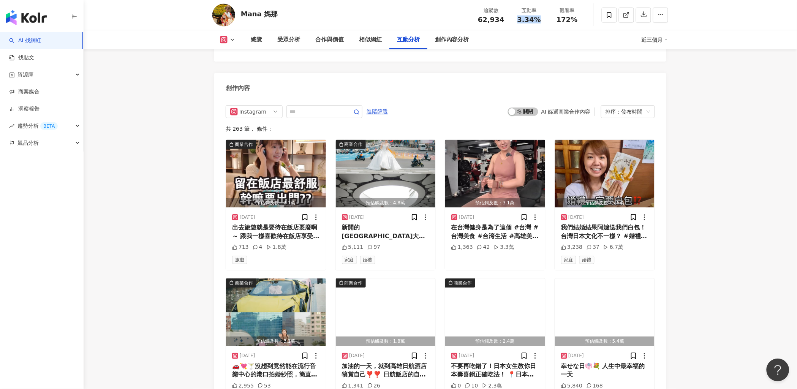
scroll to position [1689, 0]
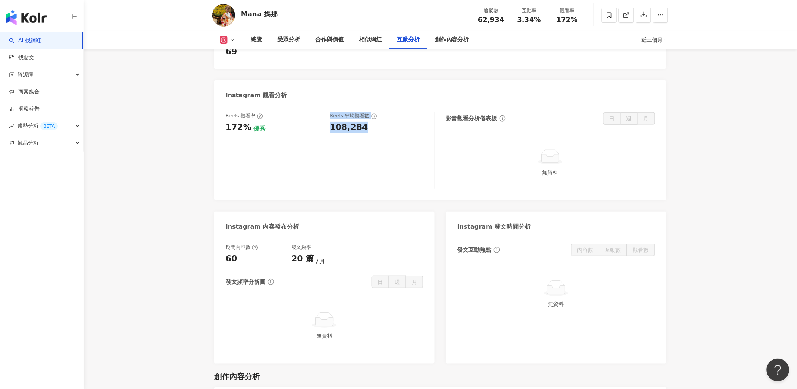
drag, startPoint x: 326, startPoint y: 95, endPoint x: 374, endPoint y: 98, distance: 48.3
click at [374, 112] on div "Reels 觀看率 172% 優秀 [PERSON_NAME] 平均觀看數 108,284" at bounding box center [326, 122] width 201 height 21
click at [374, 122] on div "108,284" at bounding box center [378, 128] width 97 height 12
drag, startPoint x: 347, startPoint y: 95, endPoint x: 324, endPoint y: 94, distance: 23.6
click at [330, 122] on div "108,284" at bounding box center [378, 128] width 97 height 12
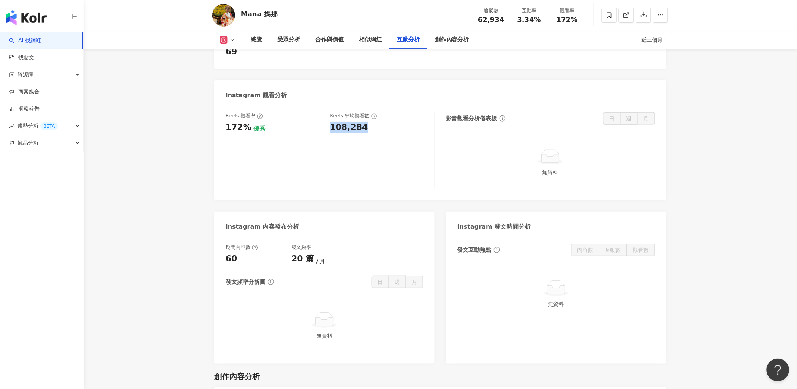
copy div "108,284"
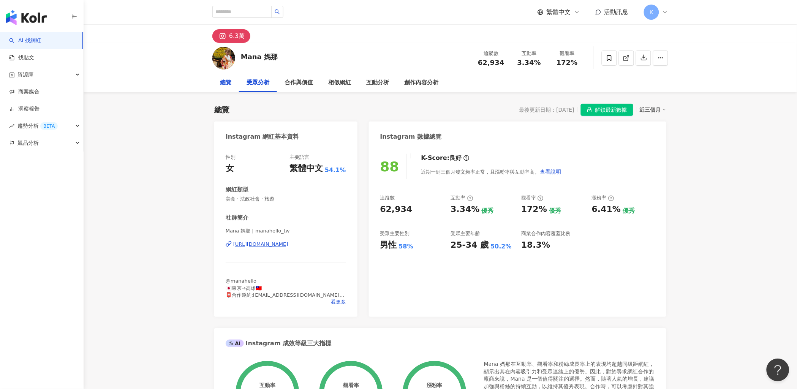
click at [217, 82] on div "總覽" at bounding box center [225, 82] width 27 height 19
drag, startPoint x: 382, startPoint y: 242, endPoint x: 394, endPoint y: 245, distance: 12.7
click at [394, 245] on div "男性" at bounding box center [388, 245] width 17 height 12
copy div "男性"
click at [445, 244] on div "追蹤數 62,934 互動率 3.34% 優秀 觀看率 172% 優秀 漲粉率 6.41% 優秀 受眾主要性別 男性 58% 受眾主要年齡 25-34 歲 5…" at bounding box center [517, 223] width 275 height 56
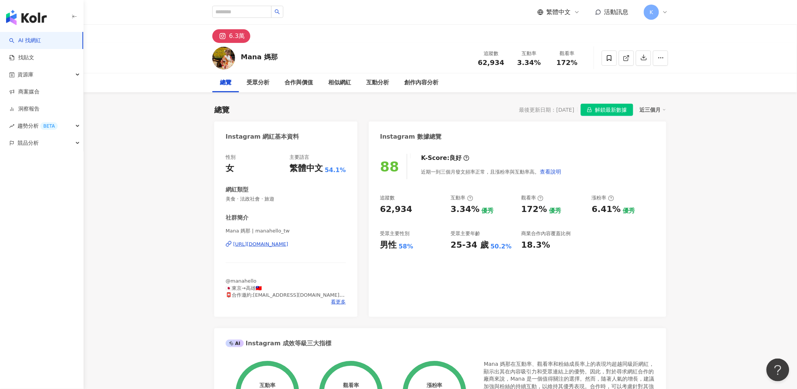
click at [398, 245] on div "男性 58%" at bounding box center [411, 245] width 63 height 12
drag, startPoint x: 396, startPoint y: 245, endPoint x: 413, endPoint y: 244, distance: 16.3
click at [413, 244] on div "男性 58%" at bounding box center [411, 245] width 63 height 12
copy div "男性 58%"
drag, startPoint x: 450, startPoint y: 247, endPoint x: 509, endPoint y: 247, distance: 58.1
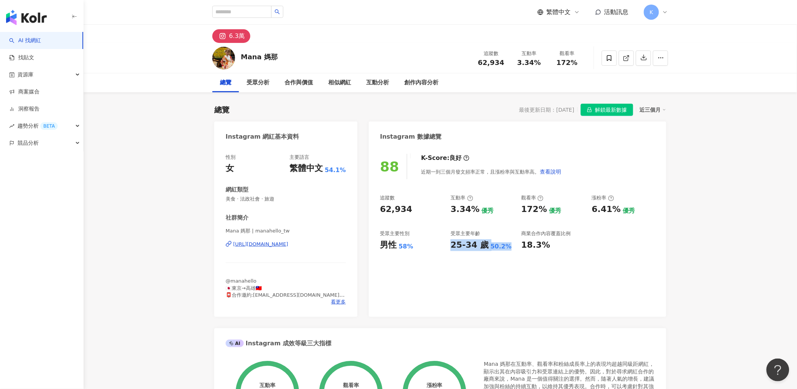
click at [509, 247] on div "追蹤數 62,934 互動率 3.34% 優秀 觀看率 172% 優秀 漲粉率 6.41% 優秀 受眾主要性別 男性 58% 受眾主要年齡 25-34 歲 5…" at bounding box center [517, 223] width 275 height 56
copy div "25-34 歲 50.2%"
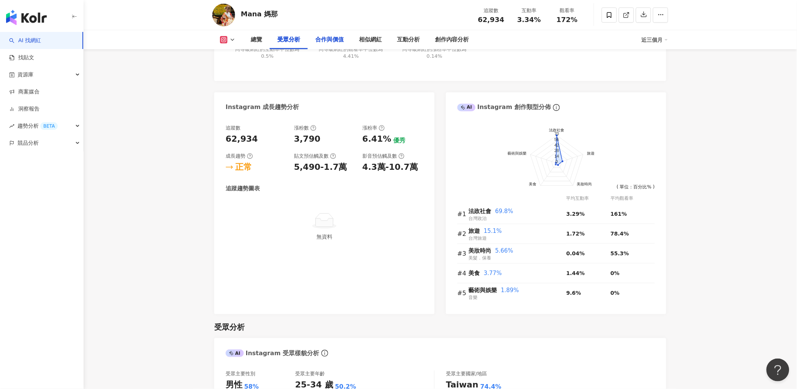
scroll to position [718, 0]
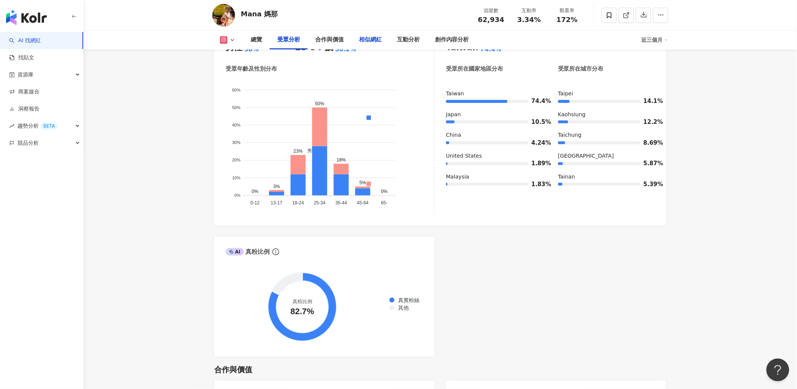
click at [368, 41] on div "相似網紅" at bounding box center [370, 39] width 23 height 9
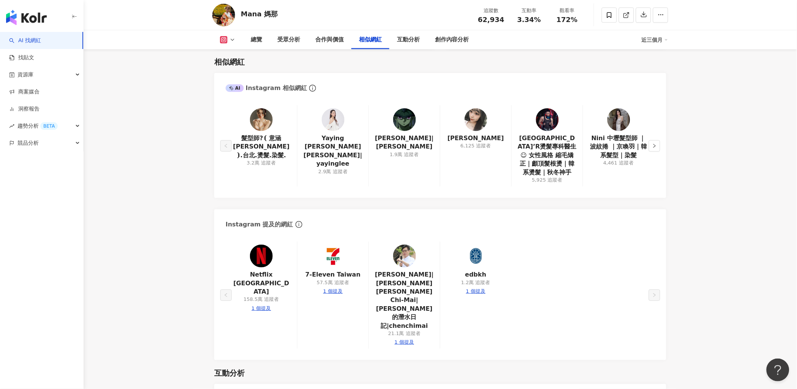
click at [660, 151] on button "button" at bounding box center [654, 145] width 11 height 11
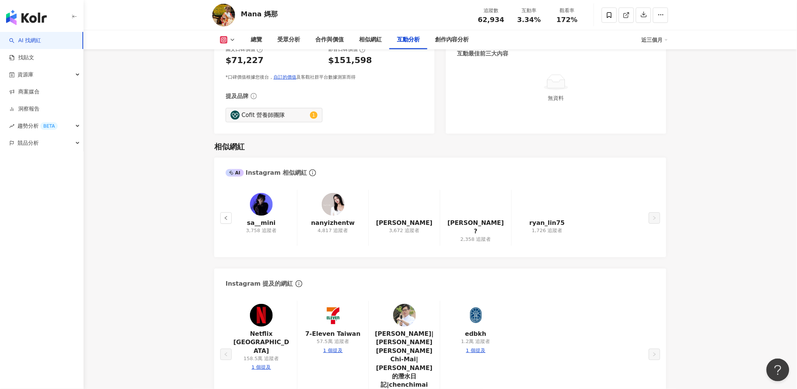
scroll to position [1451, 0]
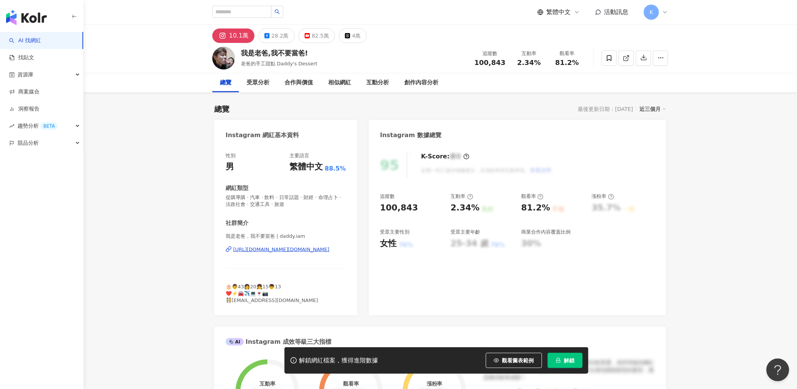
click at [290, 250] on div "https://www.instagram.com/daddy.iam/" at bounding box center [281, 249] width 96 height 7
drag, startPoint x: 473, startPoint y: 62, endPoint x: 506, endPoint y: 64, distance: 33.1
click at [506, 64] on div "我是老爸,我不要當爸! 老爸的手工甜點 Daddy's Dessert 追蹤數 100,843 互動率 2.34% 觀看率 81.2%" at bounding box center [440, 58] width 486 height 30
copy span "100,843"
drag, startPoint x: 515, startPoint y: 65, endPoint x: 540, endPoint y: 63, distance: 25.6
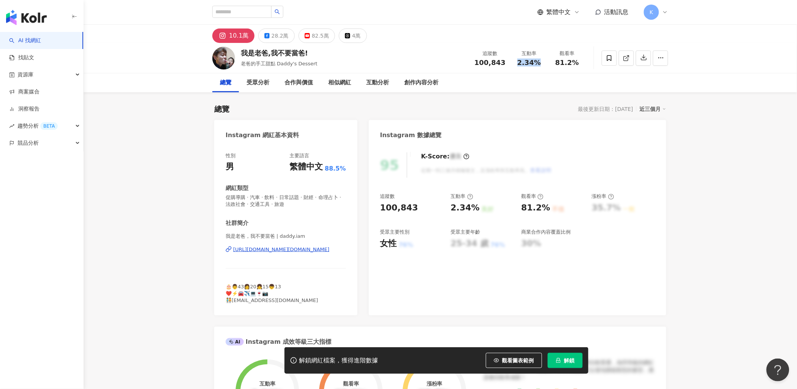
click at [540, 63] on div "互動率 2.34%" at bounding box center [529, 58] width 38 height 16
copy span "2.34%"
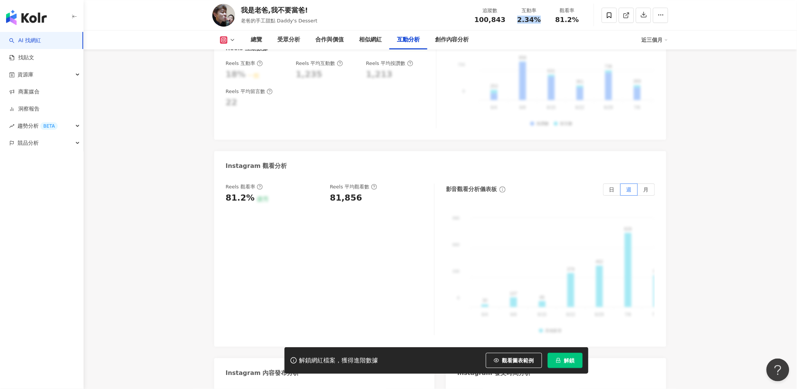
scroll to position [1647, 0]
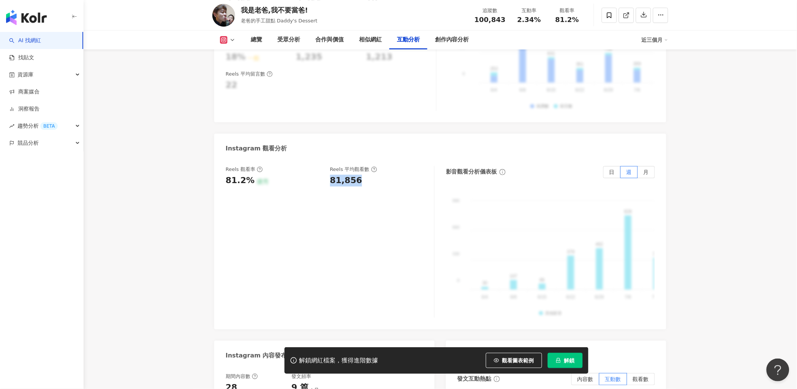
drag, startPoint x: 362, startPoint y: 160, endPoint x: 326, endPoint y: 160, distance: 36.1
click at [326, 166] on div "Reels 觀看率 81.2% 優秀 Reels 平均觀看數 81,856" at bounding box center [326, 176] width 201 height 21
copy div "Reels 平均觀看數 81,856"
click at [390, 175] on div "81,856" at bounding box center [378, 181] width 97 height 12
drag, startPoint x: 367, startPoint y: 162, endPoint x: 328, endPoint y: 160, distance: 39.2
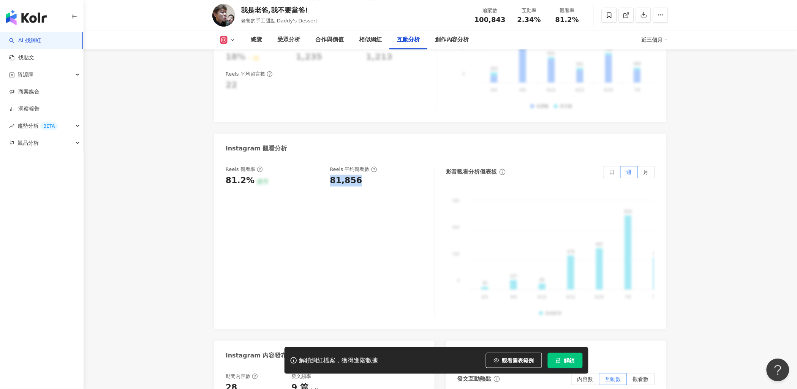
click at [328, 166] on div "Reels 觀看率 81.2% 優秀 Reels 平均觀看數 81,856" at bounding box center [326, 176] width 201 height 21
copy div "81,856"
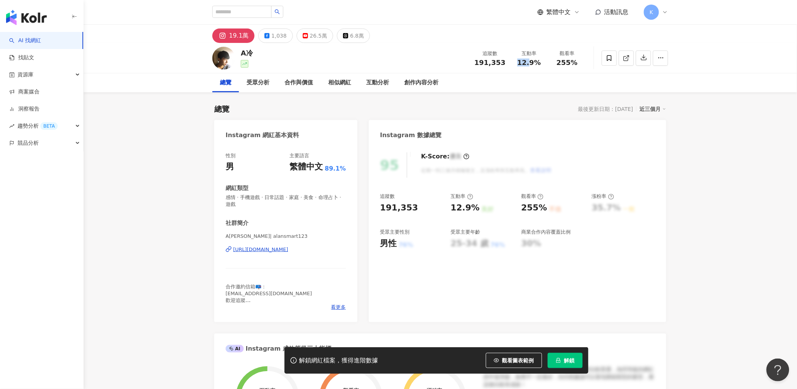
drag, startPoint x: 515, startPoint y: 63, endPoint x: 538, endPoint y: 65, distance: 23.2
click at [538, 65] on div "12.9%" at bounding box center [529, 63] width 29 height 8
click at [488, 67] on div "追蹤數 191,353 互動率 12.9% 觀看率 255%" at bounding box center [528, 58] width 116 height 22
drag, startPoint x: 492, startPoint y: 61, endPoint x: 510, endPoint y: 61, distance: 18.2
click at [510, 61] on div "追蹤數 191,353" at bounding box center [490, 58] width 40 height 16
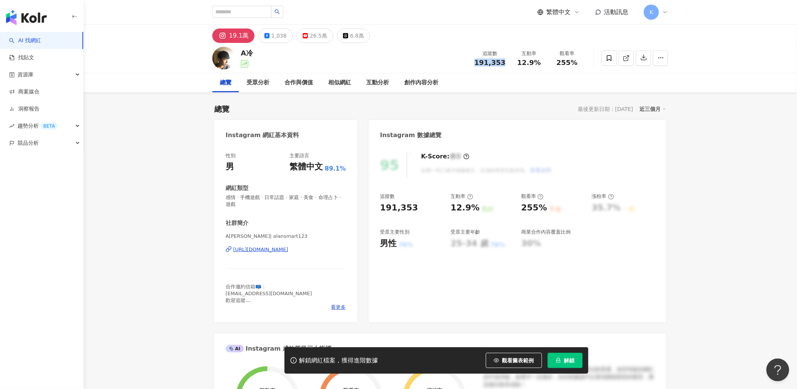
copy span "191,353"
drag, startPoint x: 512, startPoint y: 58, endPoint x: 537, endPoint y: 60, distance: 25.2
click at [537, 60] on div "互動率 12.9%" at bounding box center [529, 58] width 38 height 16
copy span "12.9%"
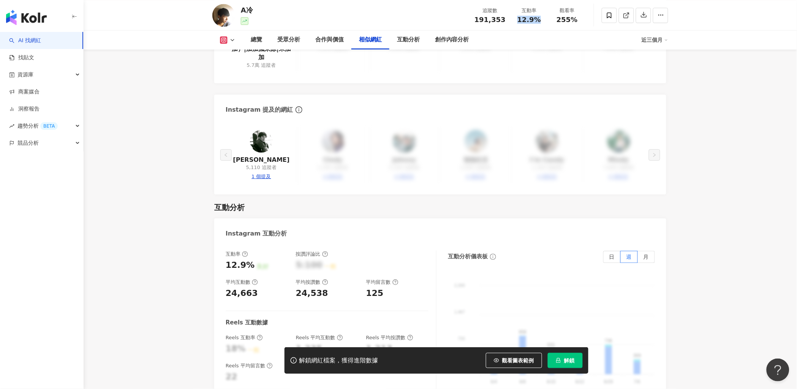
scroll to position [1435, 0]
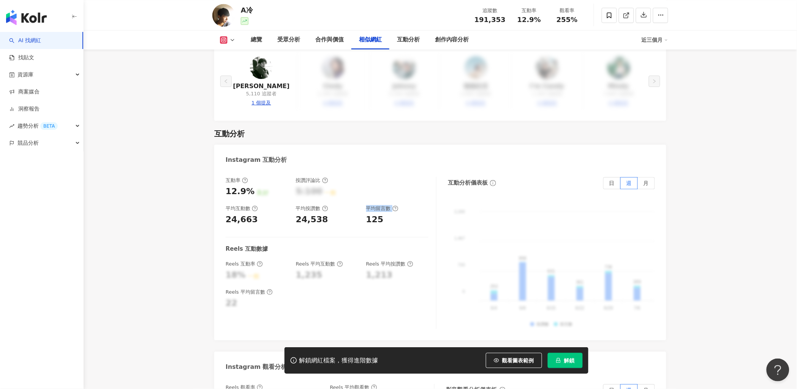
click at [365, 208] on div "互動率 12.9% 良好 按讚評論比 5:100 一般 平均互動數 24,663 平均按讚數 24,538 平均留言數 125" at bounding box center [327, 201] width 203 height 49
click at [341, 214] on div "24,538" at bounding box center [327, 220] width 63 height 12
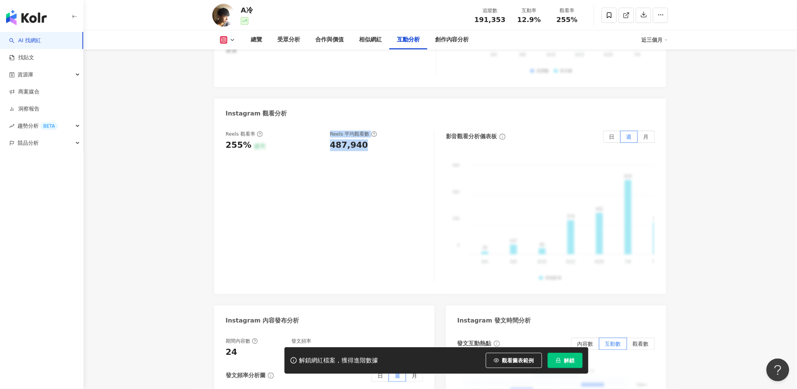
drag, startPoint x: 324, startPoint y: 132, endPoint x: 367, endPoint y: 136, distance: 43.5
click at [367, 136] on div "Reels 觀看率 255% 優秀 [PERSON_NAME] 平均觀看數 487,940" at bounding box center [326, 141] width 201 height 21
click at [367, 139] on div "487,940" at bounding box center [378, 145] width 97 height 12
drag, startPoint x: 354, startPoint y: 135, endPoint x: 324, endPoint y: 135, distance: 30.4
click at [324, 135] on div "Reels 觀看率 255% 優秀 [PERSON_NAME] 平均觀看數 487,940" at bounding box center [326, 141] width 201 height 21
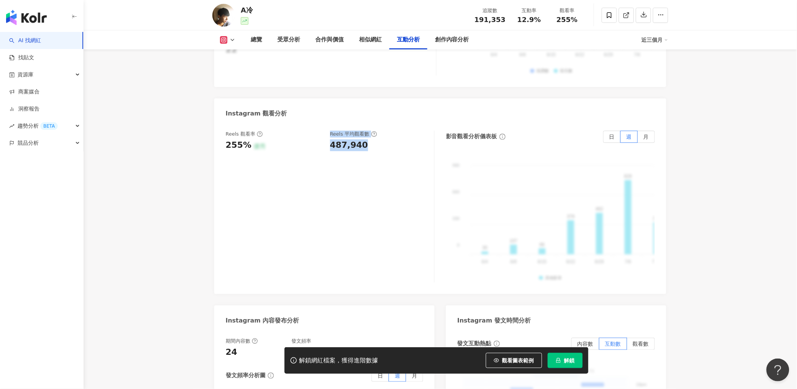
click at [331, 139] on div "487,940" at bounding box center [349, 145] width 38 height 12
click at [318, 139] on div "255% 優秀" at bounding box center [274, 145] width 97 height 12
drag, startPoint x: 321, startPoint y: 135, endPoint x: 360, endPoint y: 135, distance: 38.4
click at [360, 135] on div "Reels 觀看率 255% 優秀 [PERSON_NAME] 平均觀看數 487,940" at bounding box center [326, 141] width 201 height 21
click at [362, 139] on div "487,940" at bounding box center [378, 145] width 97 height 12
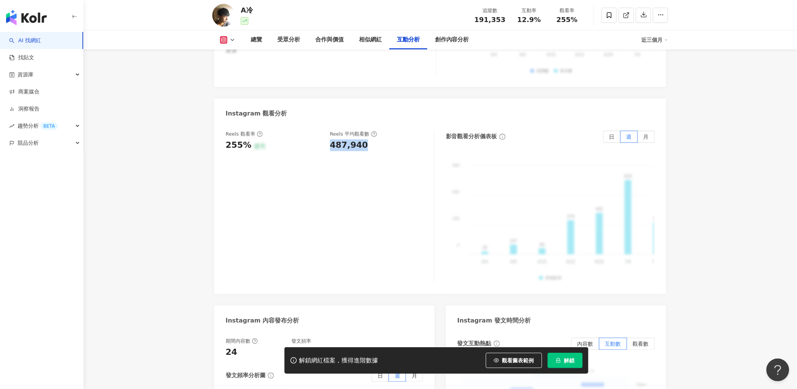
drag, startPoint x: 366, startPoint y: 135, endPoint x: 330, endPoint y: 135, distance: 35.7
click at [330, 139] on div "487,940" at bounding box center [378, 145] width 97 height 12
copy div "487,940"
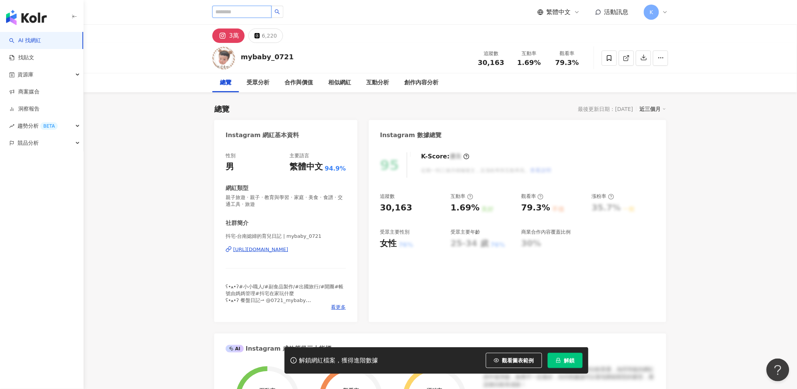
click at [242, 14] on input "search" at bounding box center [241, 12] width 59 height 12
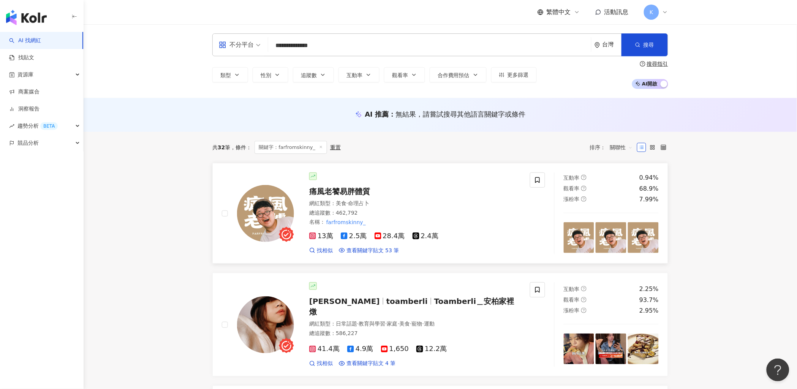
click at [282, 215] on img at bounding box center [265, 213] width 57 height 57
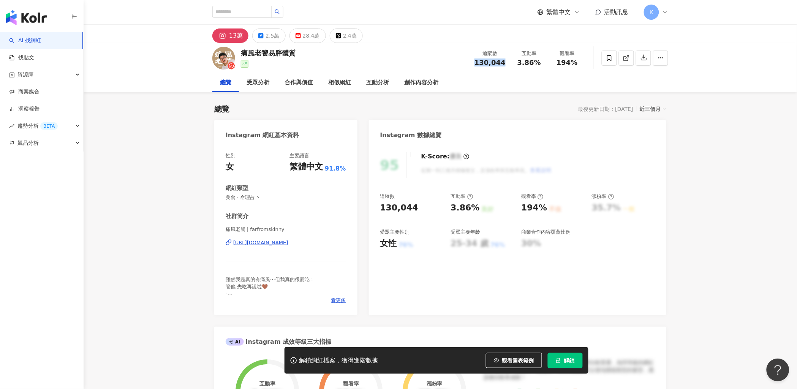
drag, startPoint x: 474, startPoint y: 62, endPoint x: 507, endPoint y: 65, distance: 32.8
click at [507, 65] on div "追蹤數 130,044" at bounding box center [490, 58] width 40 height 16
copy span "130,044"
drag, startPoint x: 516, startPoint y: 64, endPoint x: 538, endPoint y: 65, distance: 22.4
click at [538, 65] on div "3.86%" at bounding box center [529, 63] width 29 height 8
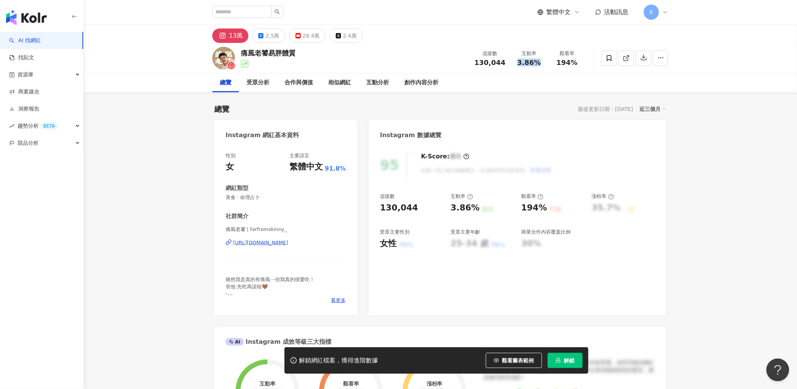
copy span "3.86%"
drag, startPoint x: 552, startPoint y: 62, endPoint x: 586, endPoint y: 62, distance: 33.8
click at [586, 62] on div "觀看率 194%" at bounding box center [567, 58] width 38 height 16
copy span "194%"
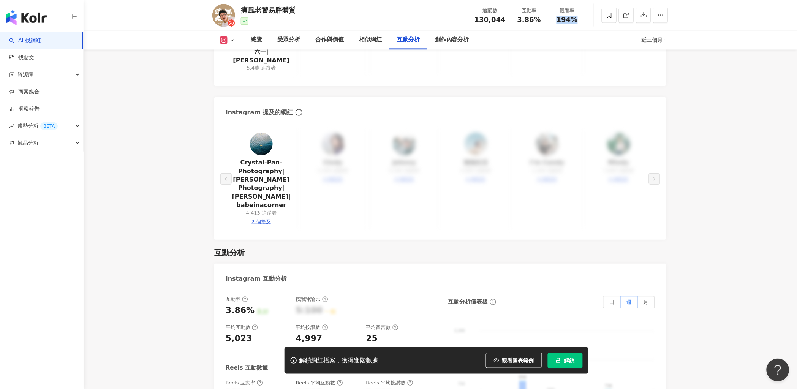
scroll to position [1520, 0]
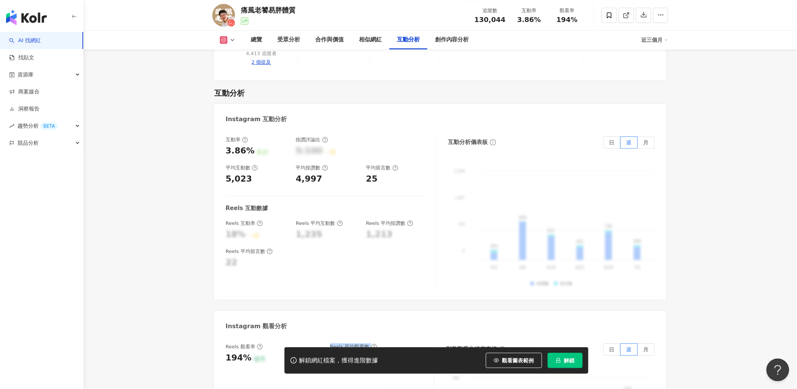
drag, startPoint x: 321, startPoint y: 314, endPoint x: 366, endPoint y: 313, distance: 44.9
click at [366, 344] on div "Reels 觀看率 194% 優秀 [PERSON_NAME] 平均觀看數 252,406" at bounding box center [326, 354] width 201 height 21
click at [366, 352] on div "252,406" at bounding box center [378, 358] width 97 height 12
drag, startPoint x: 375, startPoint y: 314, endPoint x: 328, endPoint y: 315, distance: 47.1
click at [328, 344] on div "Reels 觀看率 194% 優秀 [PERSON_NAME] 平均觀看數 252,406" at bounding box center [326, 354] width 201 height 21
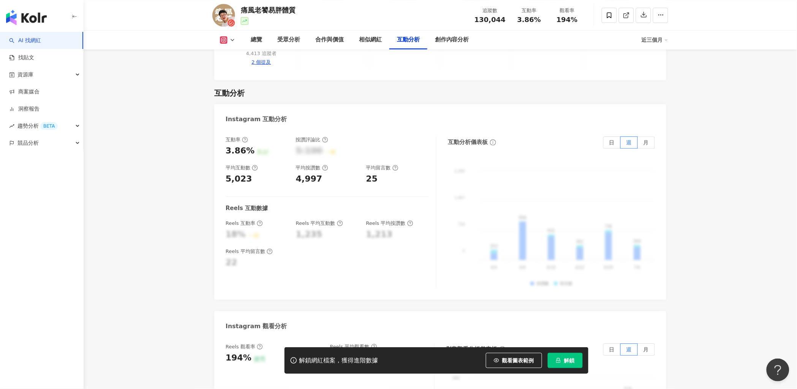
copy div "252,406"
